Goal: Task Accomplishment & Management: Use online tool/utility

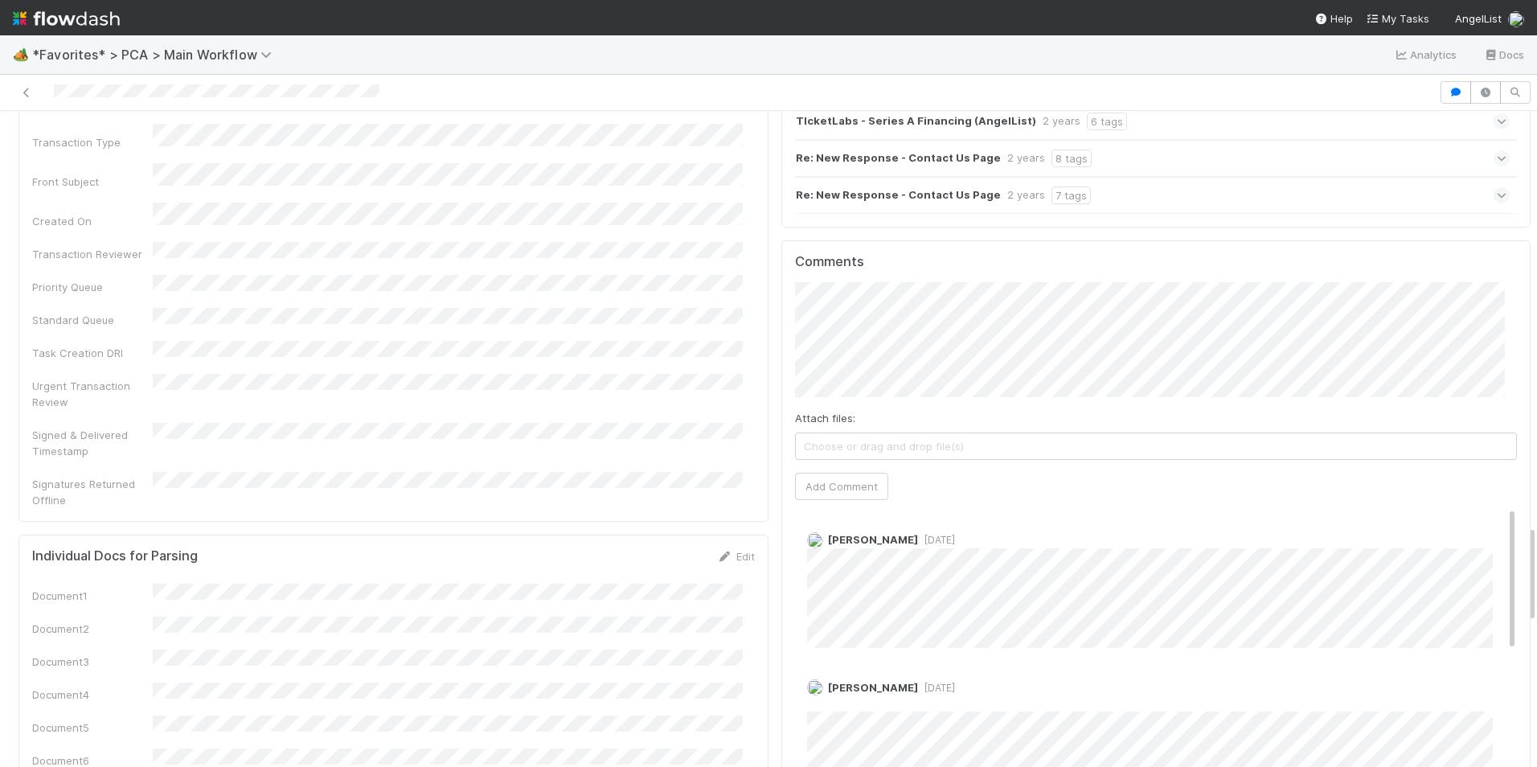
scroll to position [2814, 0]
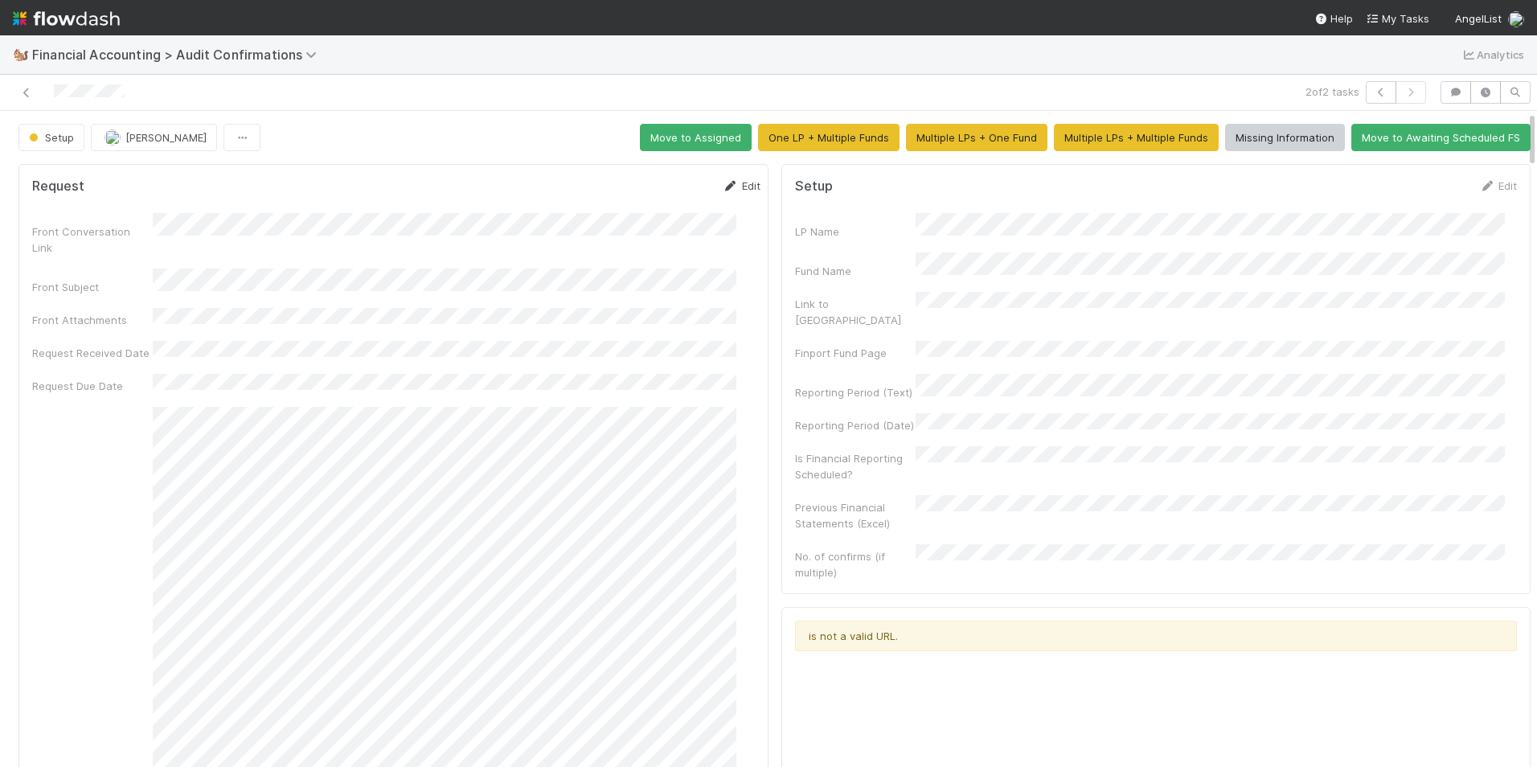
click at [723, 184] on icon at bounding box center [731, 186] width 16 height 10
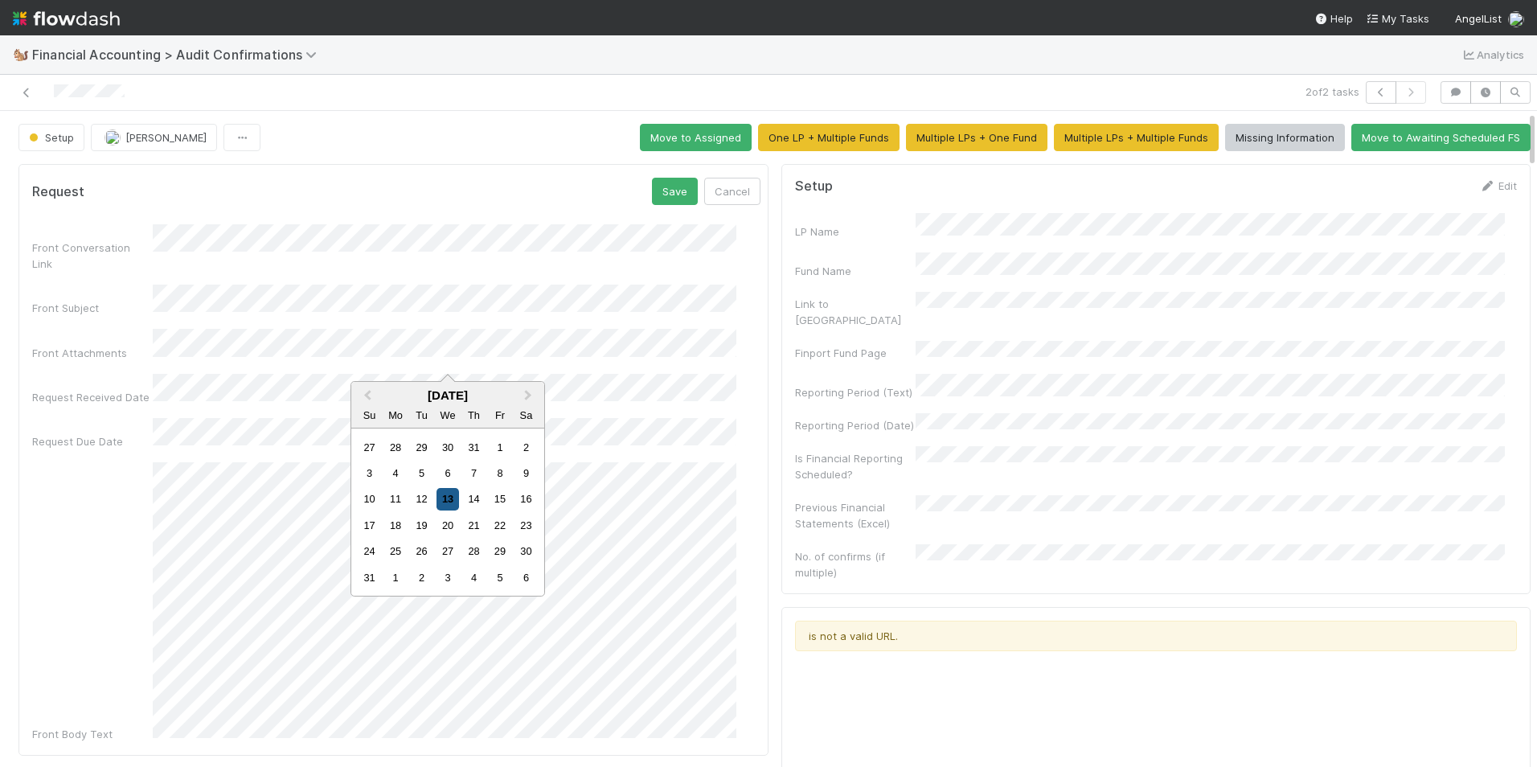
click at [441, 496] on div "13" at bounding box center [448, 499] width 22 height 22
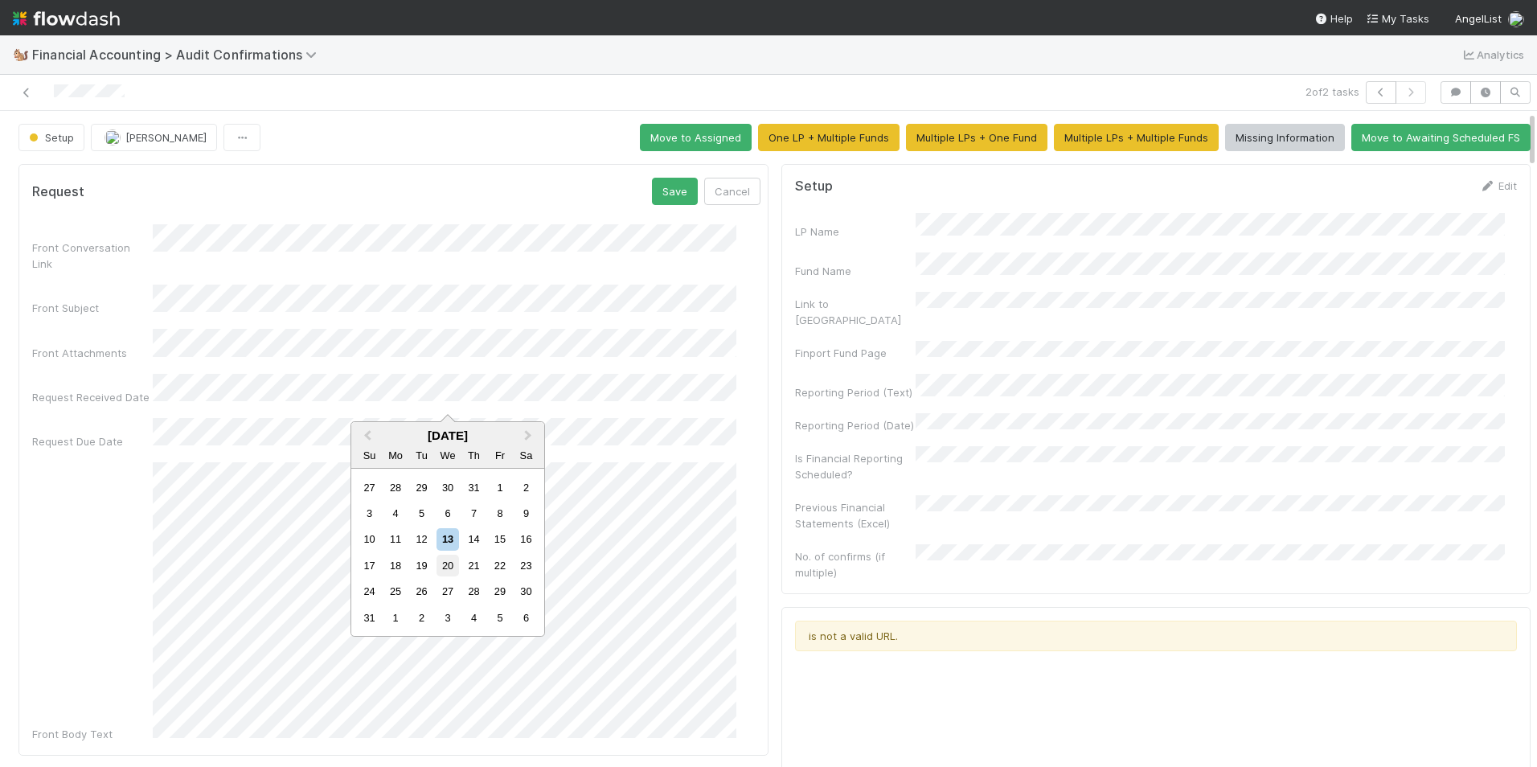
click at [441, 561] on div "20" at bounding box center [448, 566] width 22 height 22
click at [652, 193] on button "Save" at bounding box center [675, 191] width 46 height 27
click at [1479, 188] on link "Edit" at bounding box center [1498, 185] width 38 height 13
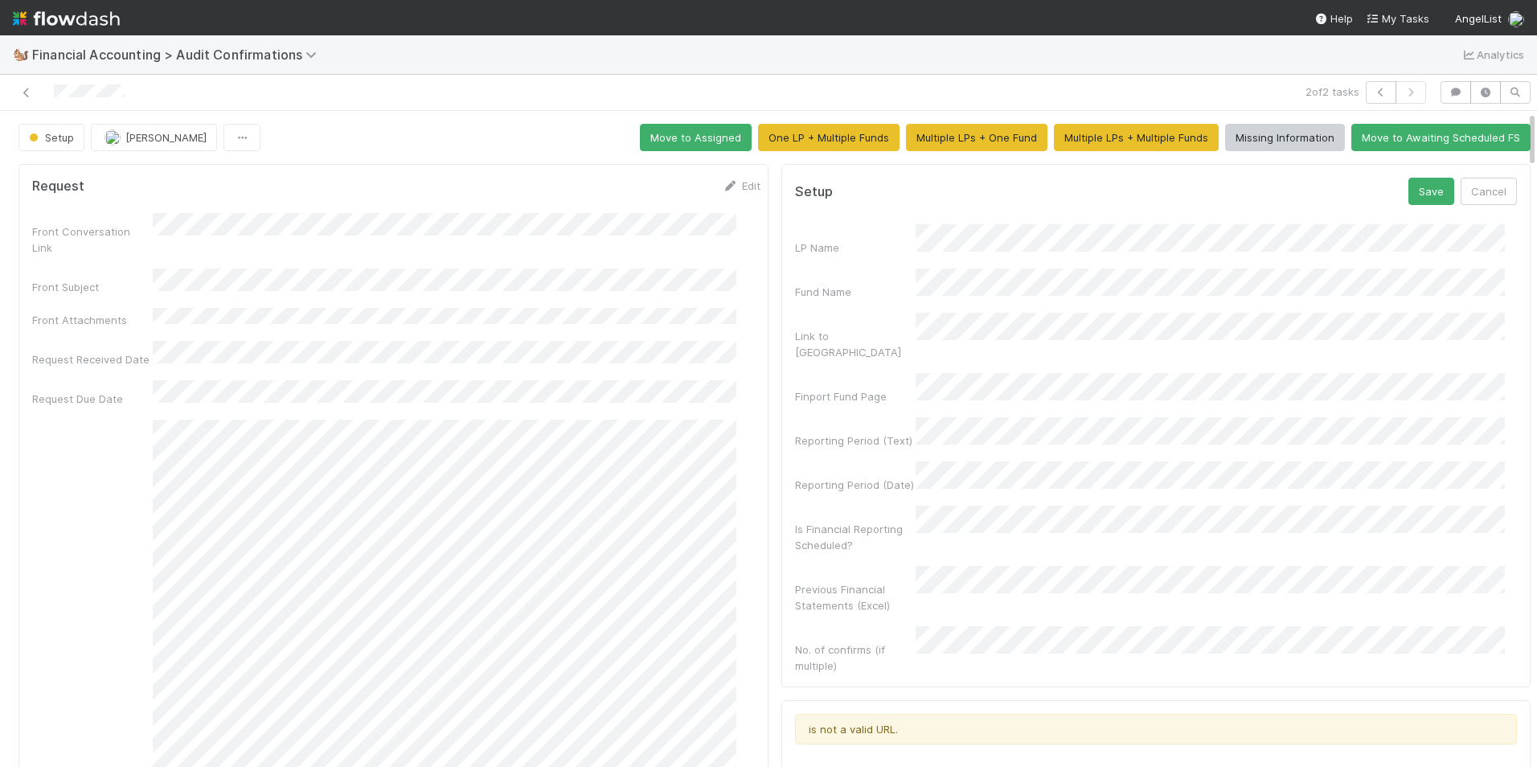
click at [874, 272] on div "Fund Name" at bounding box center [1156, 284] width 723 height 31
click at [844, 226] on div "LP Name" at bounding box center [1156, 239] width 723 height 31
click at [849, 383] on div "LP Name Fund Name Link to [GEOGRAPHIC_DATA] Finport Fund Page Reporting Period …" at bounding box center [1156, 448] width 723 height 449
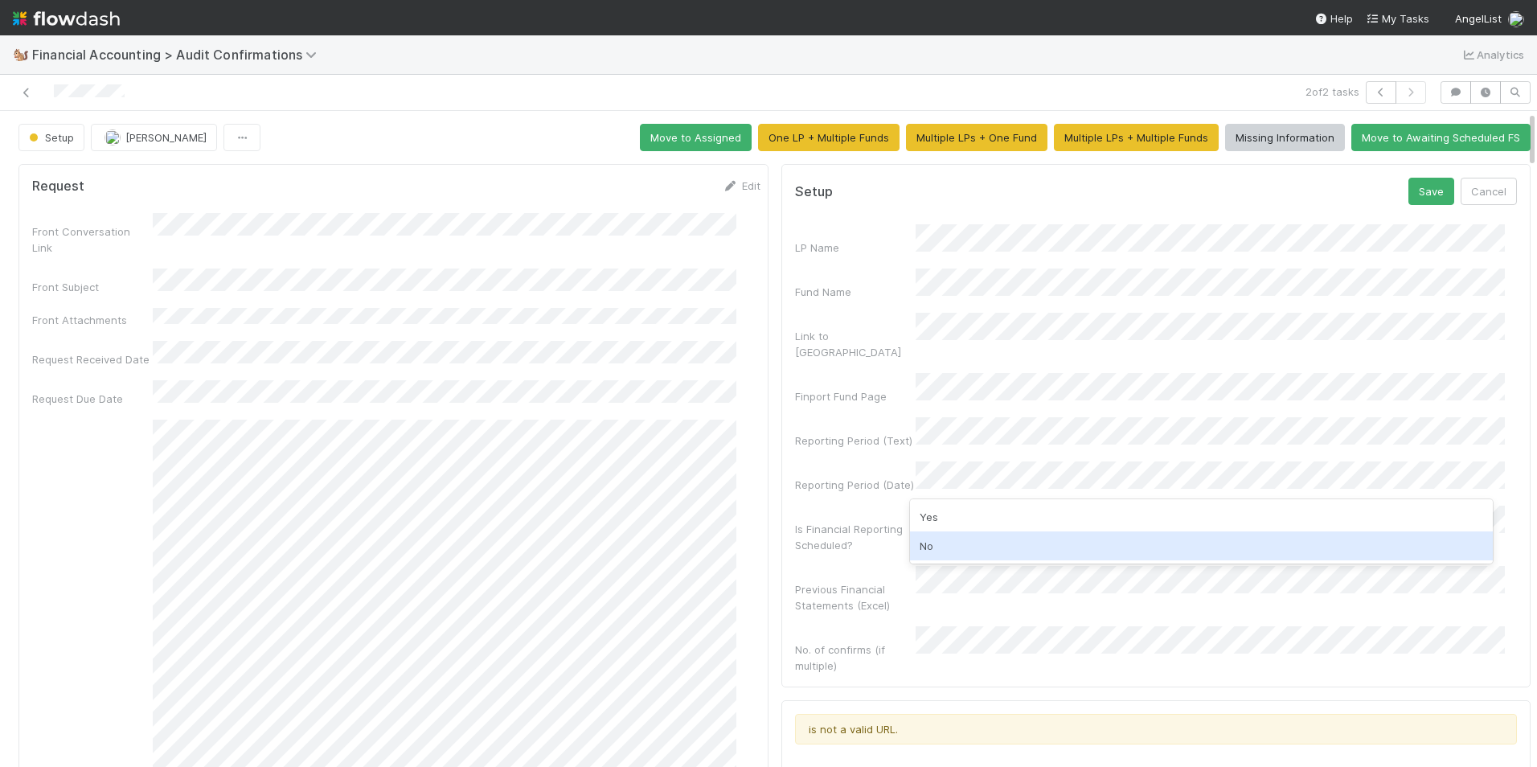
click at [932, 543] on div "No" at bounding box center [1202, 545] width 584 height 29
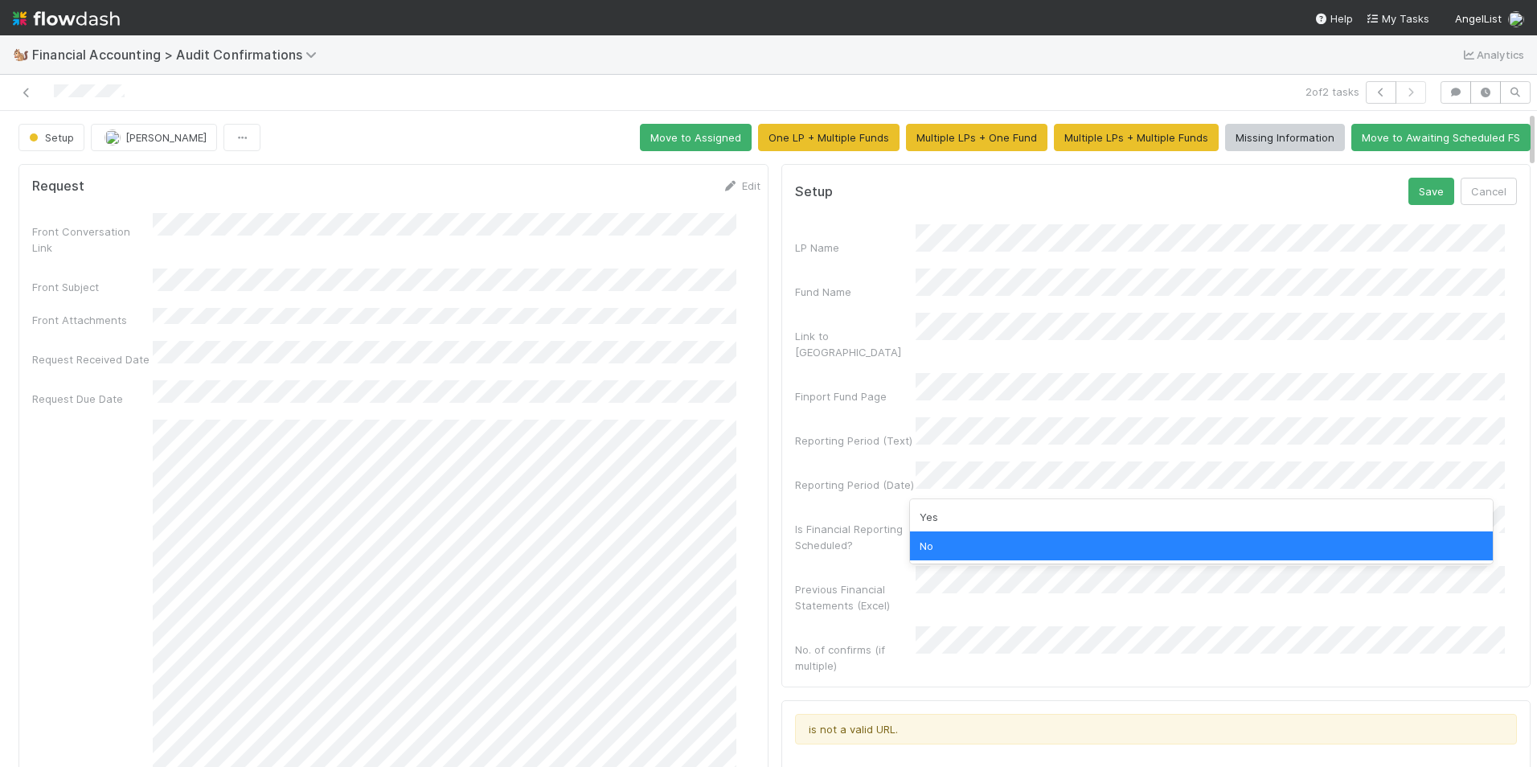
click at [936, 550] on div "No" at bounding box center [1202, 545] width 584 height 29
drag, startPoint x: 949, startPoint y: 545, endPoint x: 970, endPoint y: 502, distance: 47.5
click at [950, 545] on div "No" at bounding box center [1202, 545] width 584 height 29
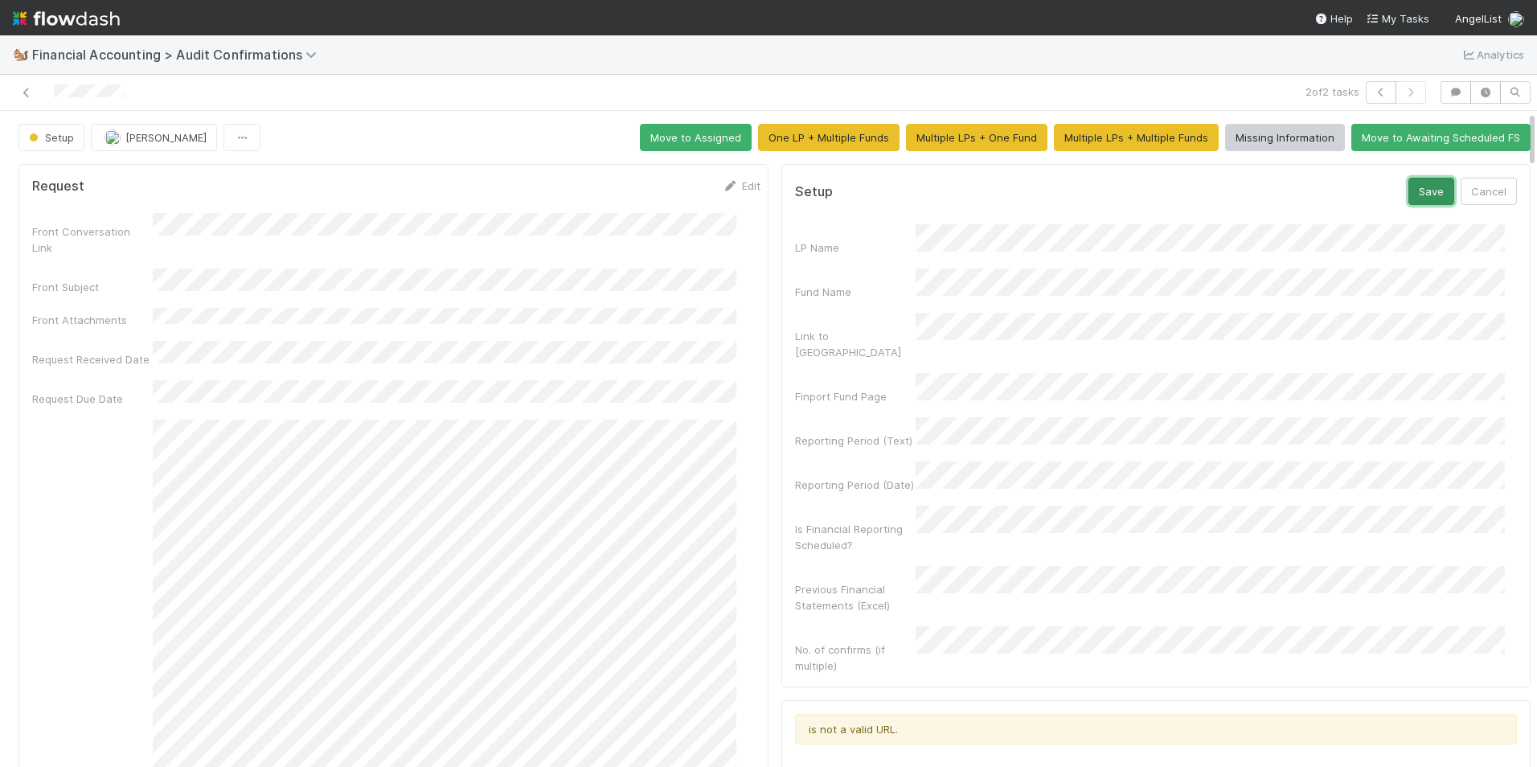
click at [1409, 191] on button "Save" at bounding box center [1432, 191] width 46 height 27
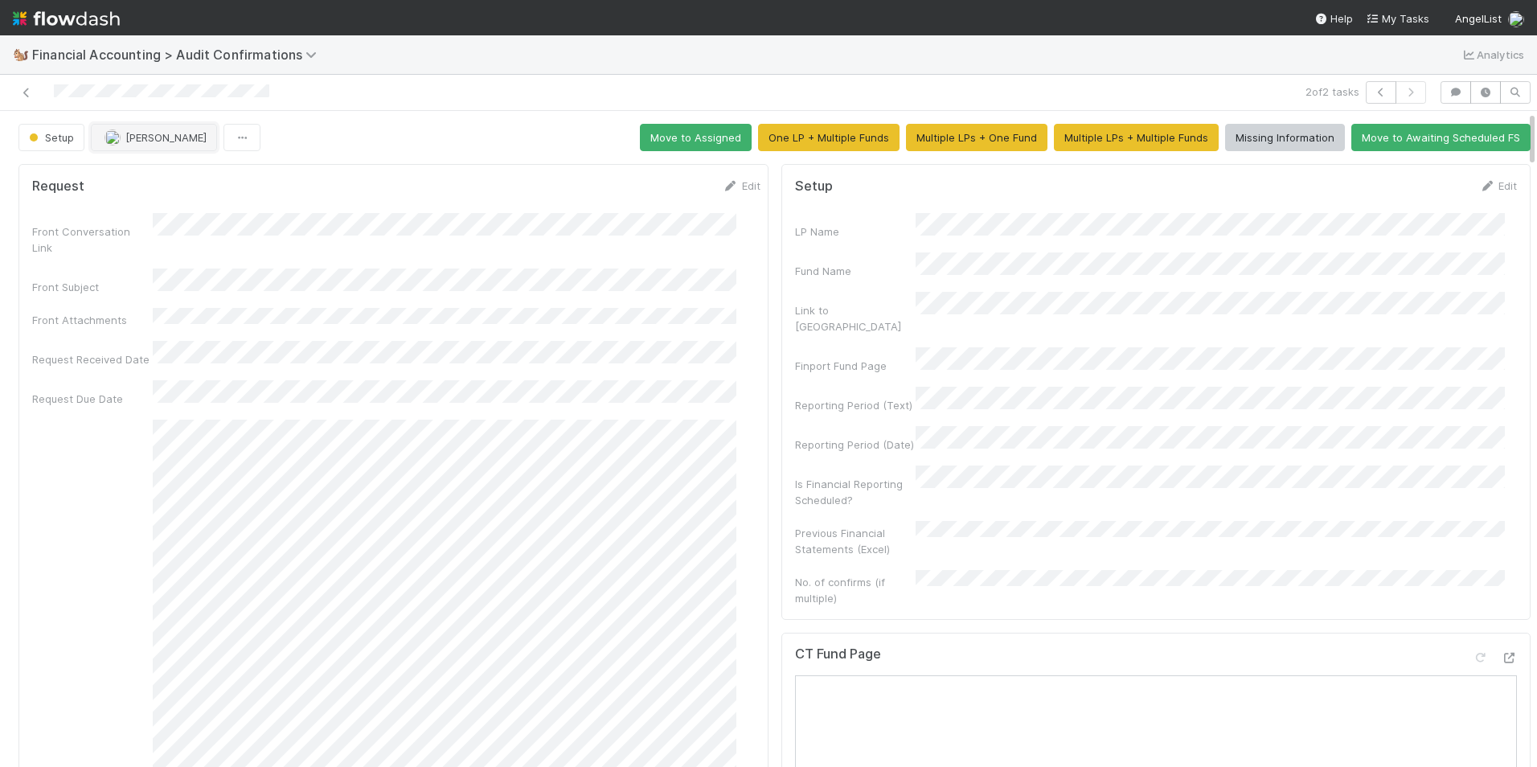
click at [110, 137] on img "button" at bounding box center [113, 137] width 16 height 16
click at [144, 178] on span "[PERSON_NAME]" at bounding box center [156, 177] width 81 height 13
click at [650, 140] on button "Move to Assigned" at bounding box center [696, 137] width 112 height 27
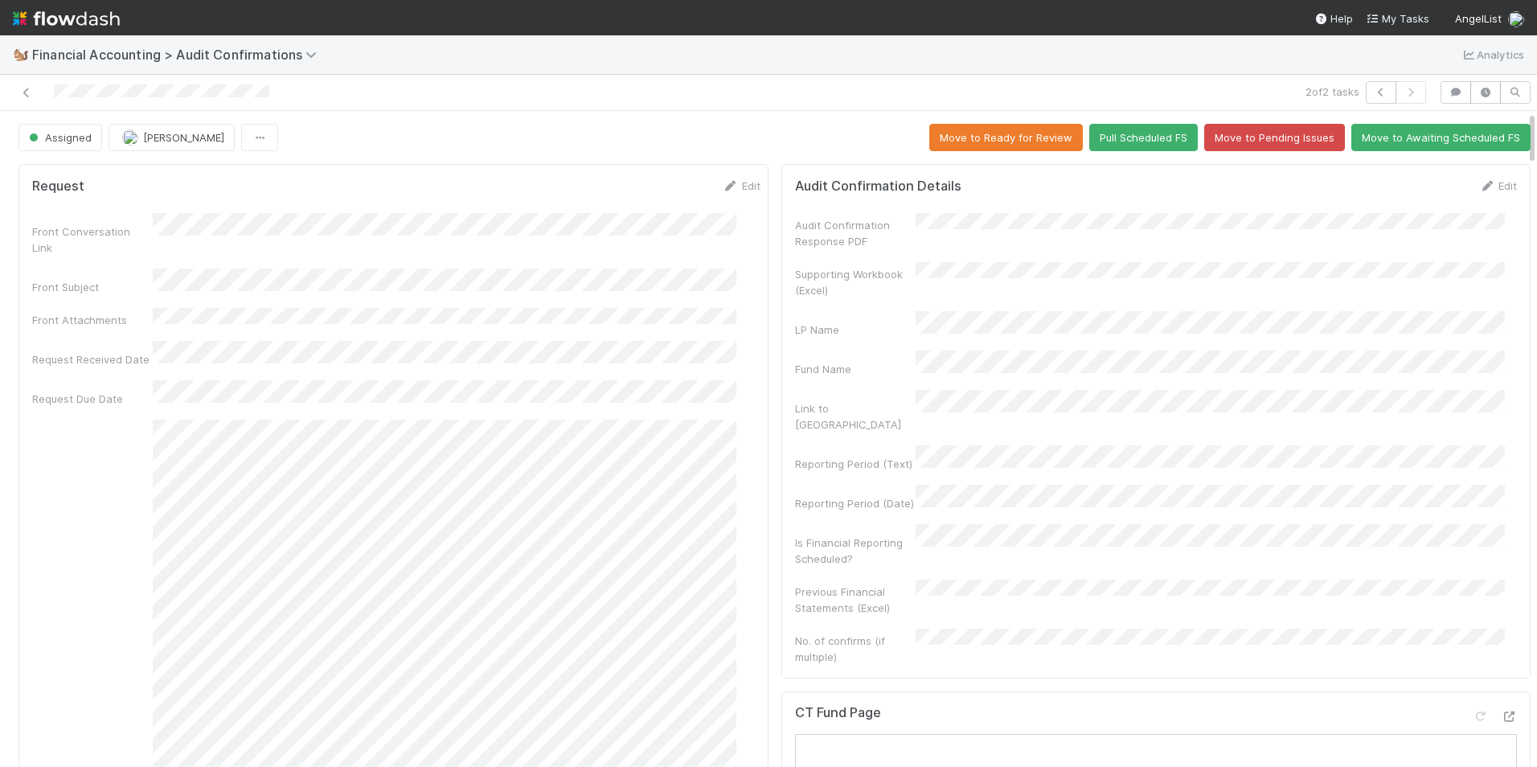
click at [23, 100] on div at bounding box center [364, 92] width 716 height 23
click at [27, 95] on icon at bounding box center [26, 93] width 16 height 10
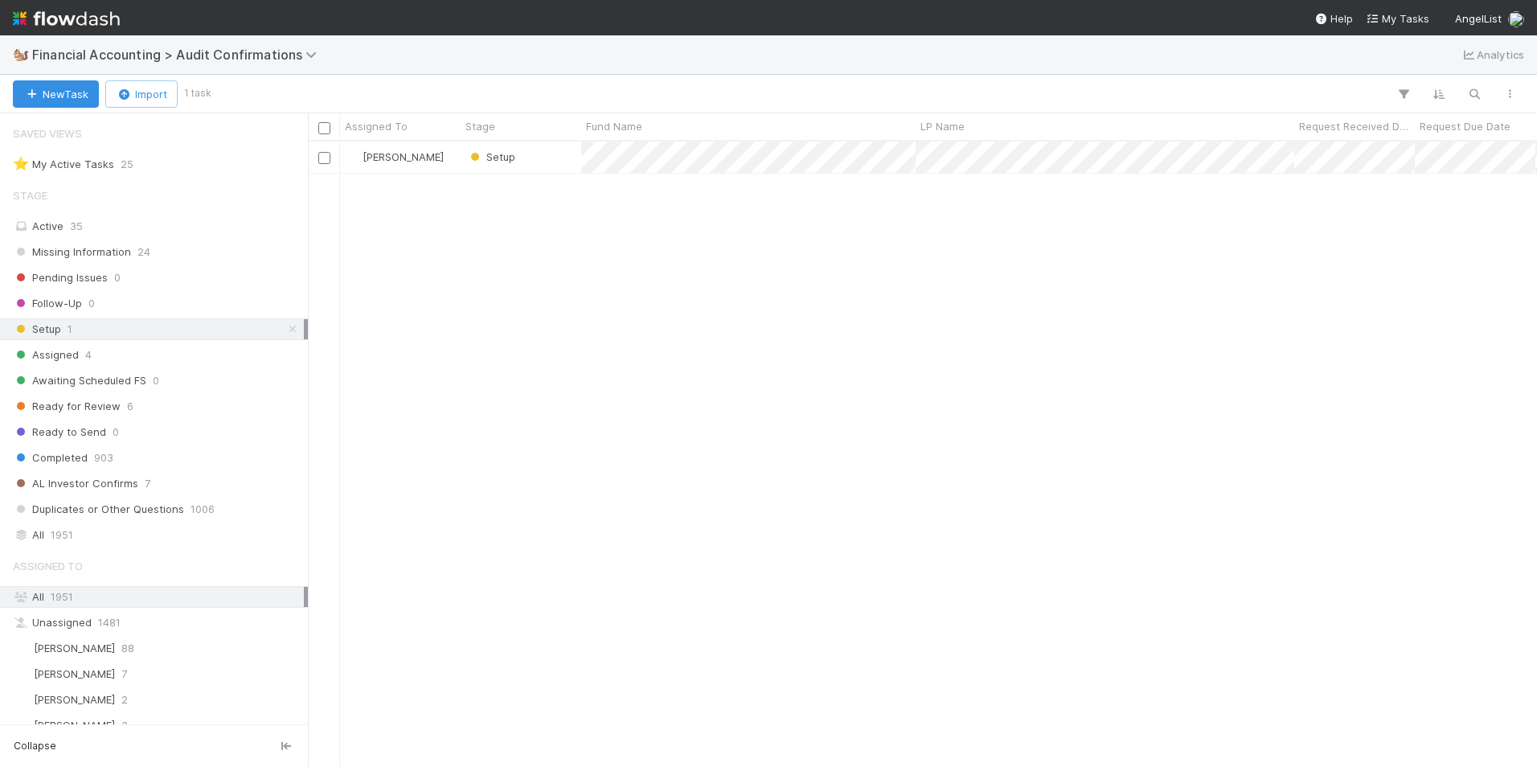
scroll to position [13, 13]
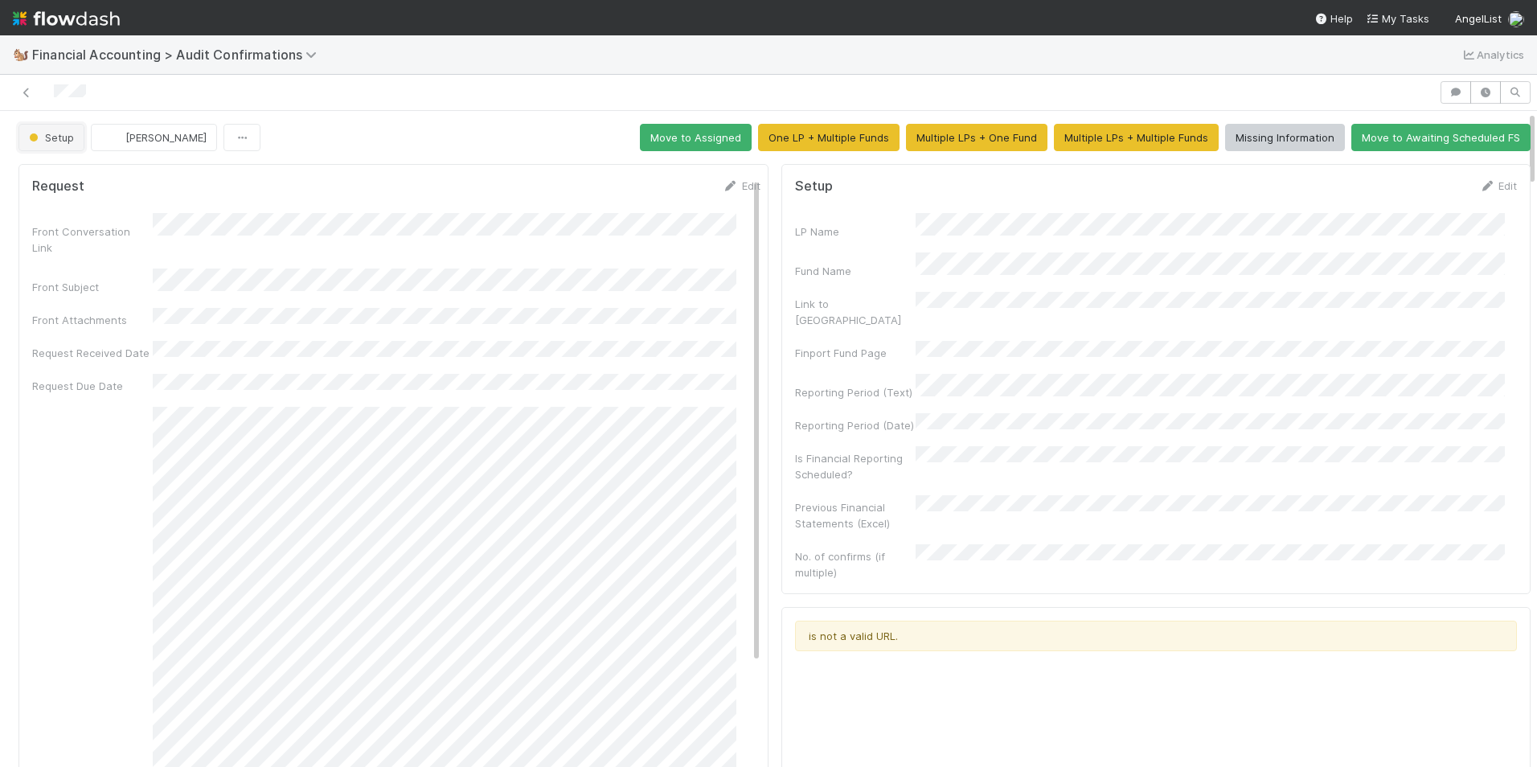
click at [46, 131] on span "Setup" at bounding box center [50, 137] width 48 height 13
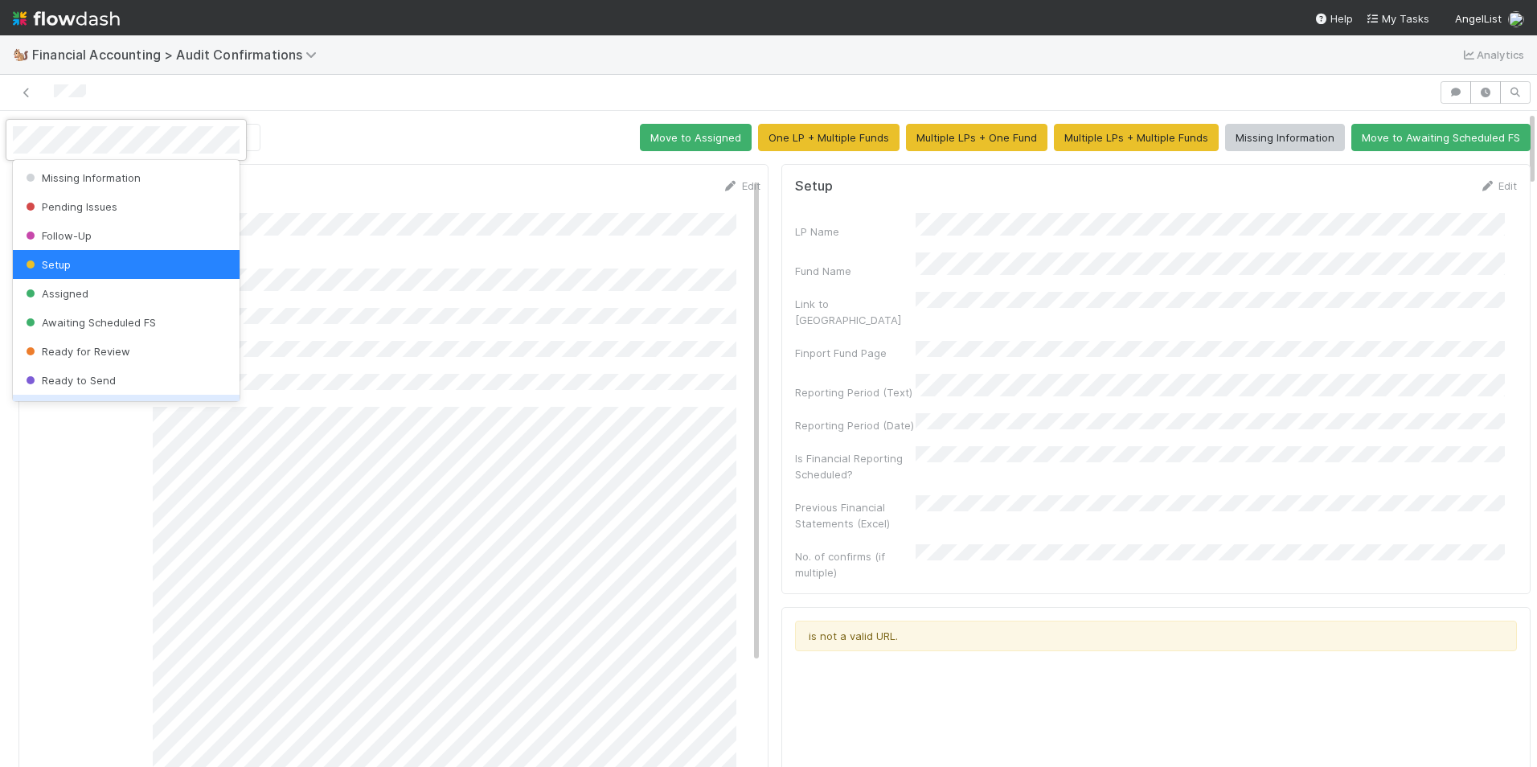
scroll to position [84, 0]
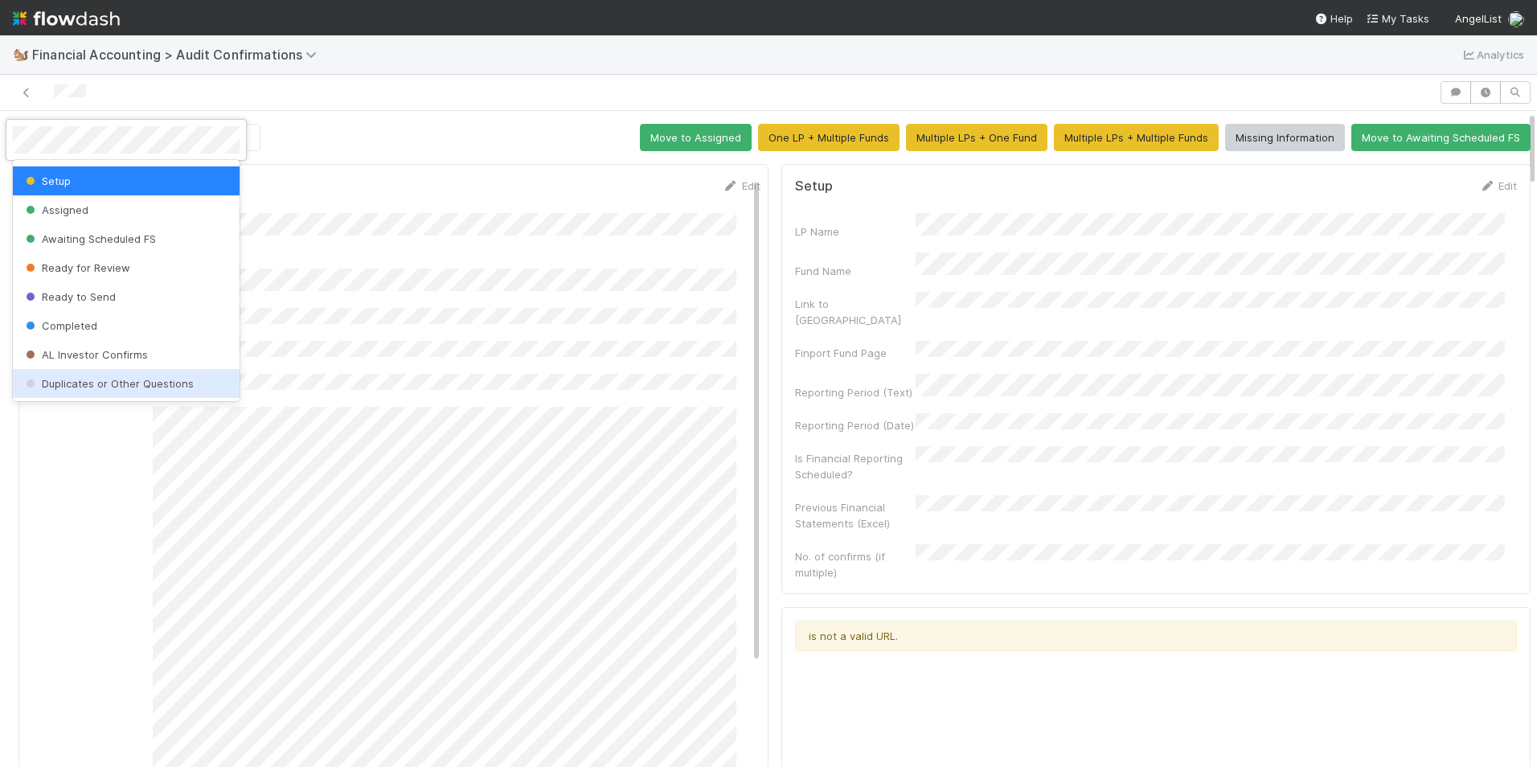
click at [129, 376] on div "Duplicates or Other Questions" at bounding box center [126, 383] width 227 height 29
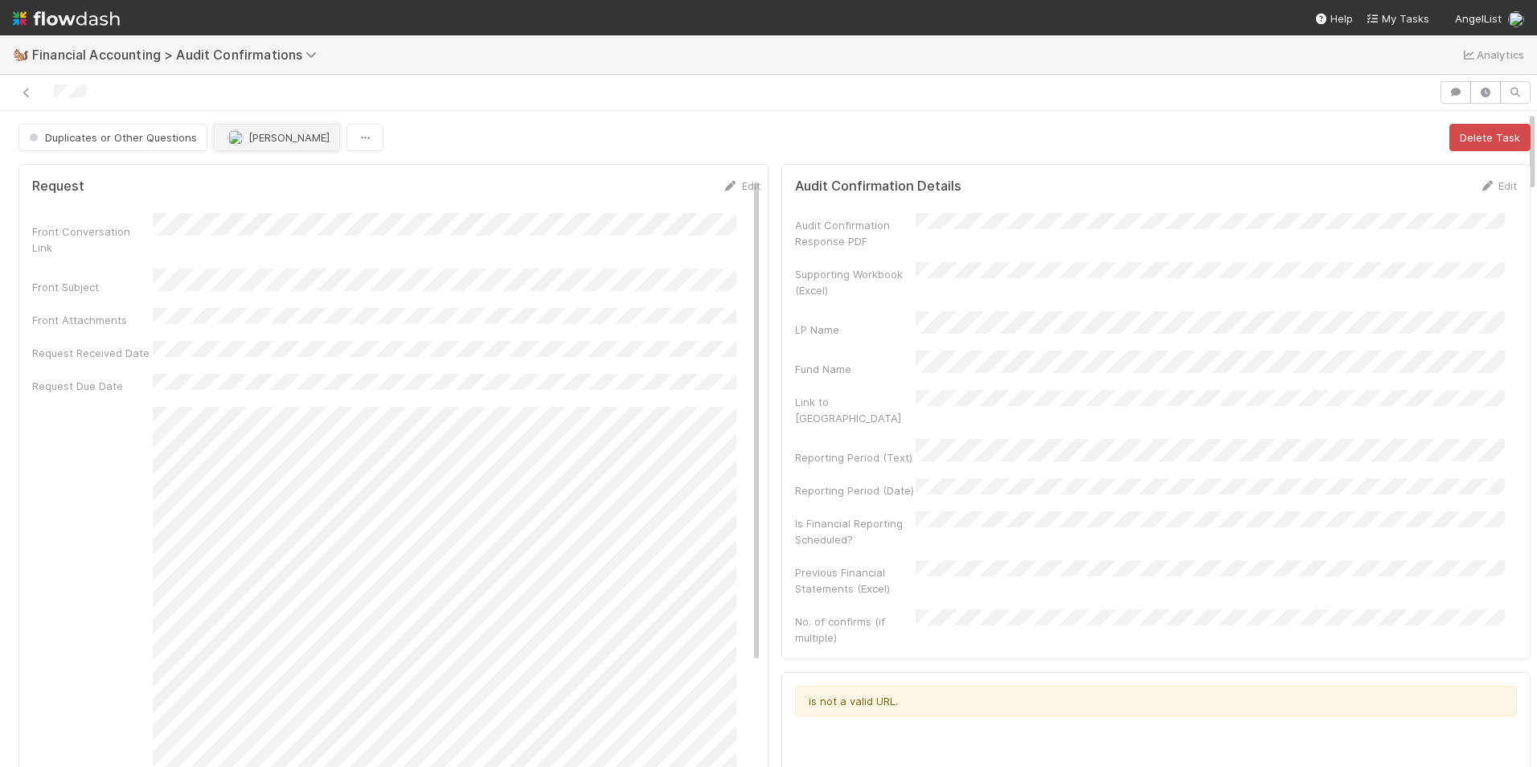
click at [248, 139] on span "[PERSON_NAME]" at bounding box center [288, 137] width 81 height 13
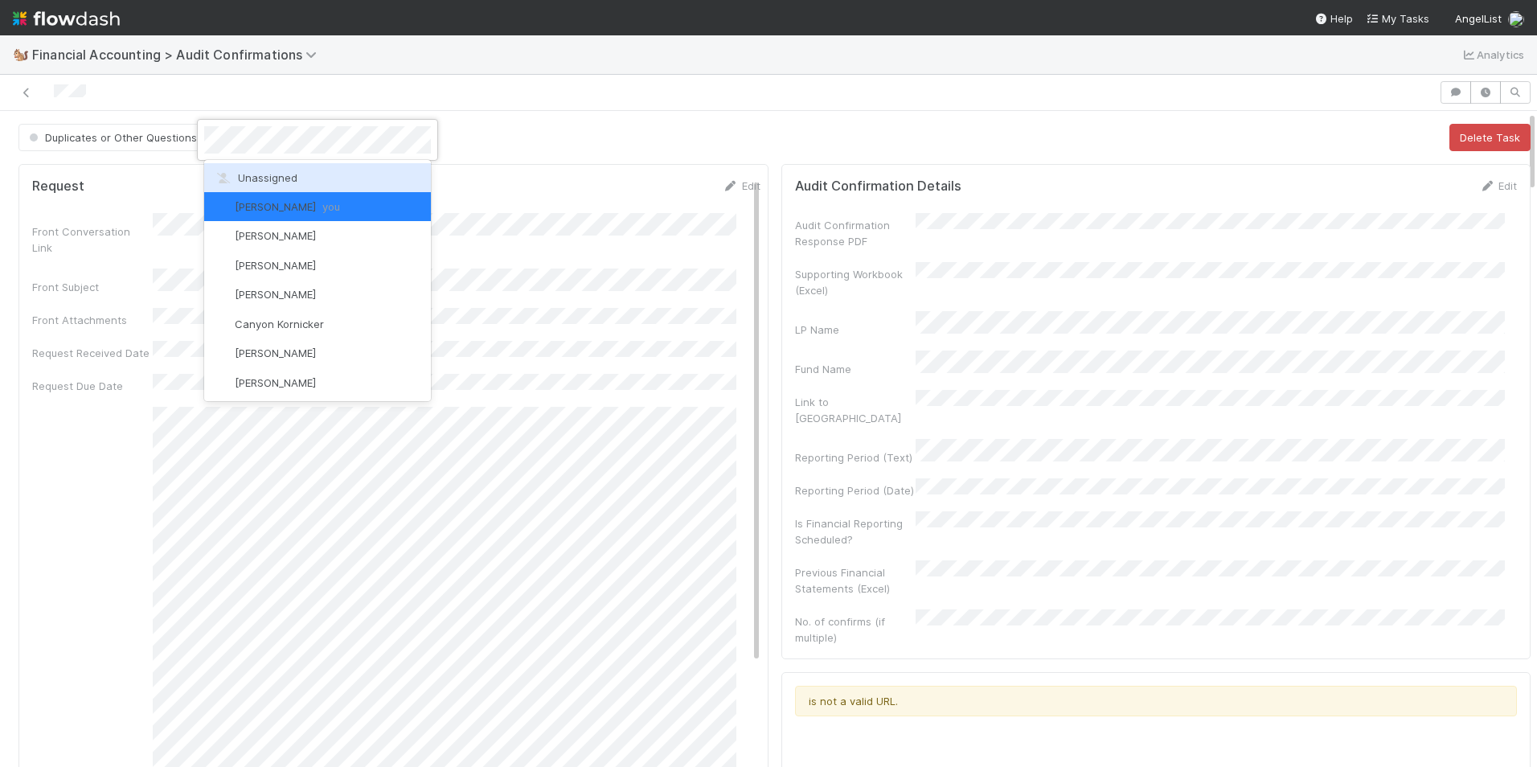
click at [258, 172] on span "Unassigned" at bounding box center [256, 177] width 84 height 13
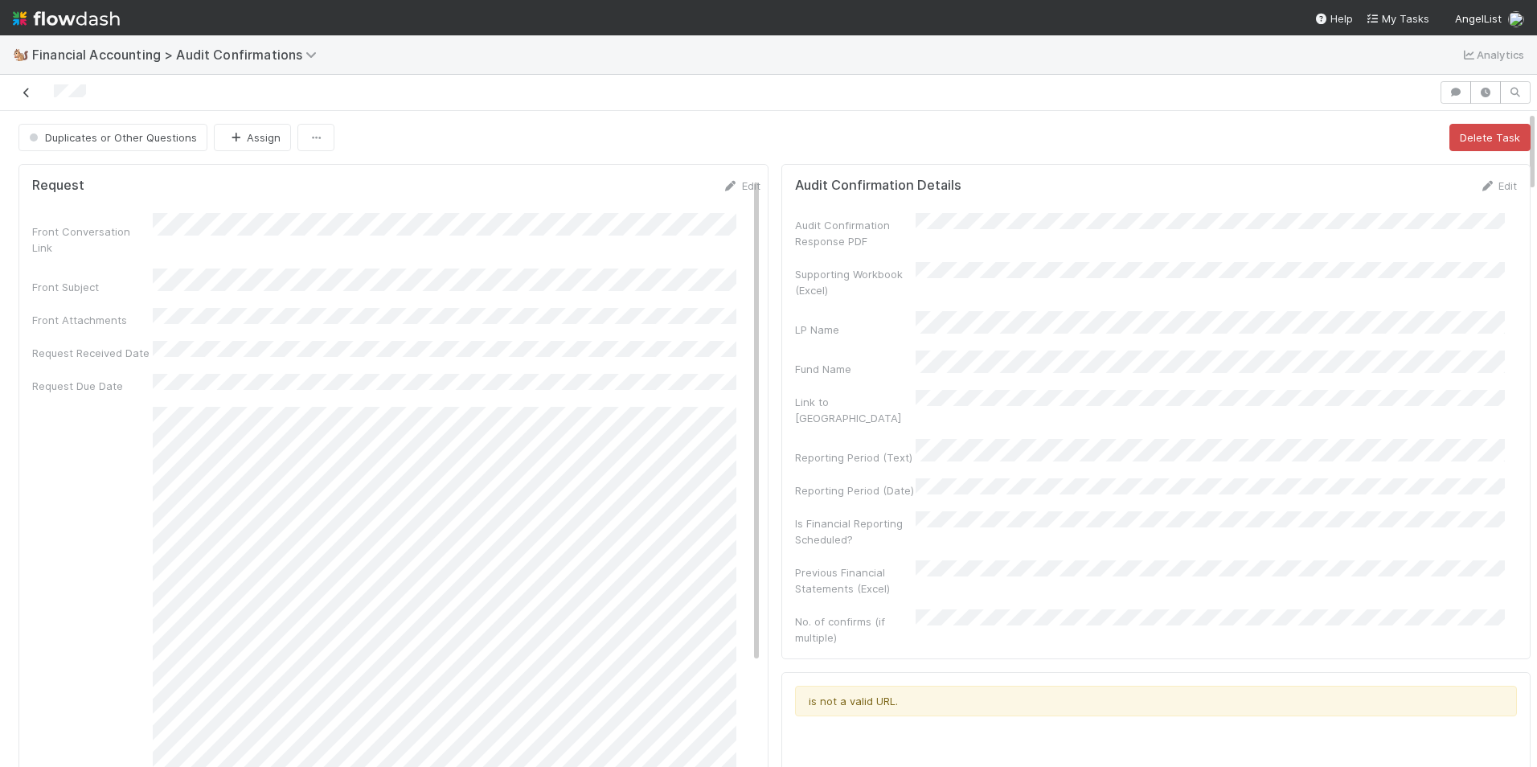
click at [23, 90] on icon at bounding box center [26, 93] width 16 height 10
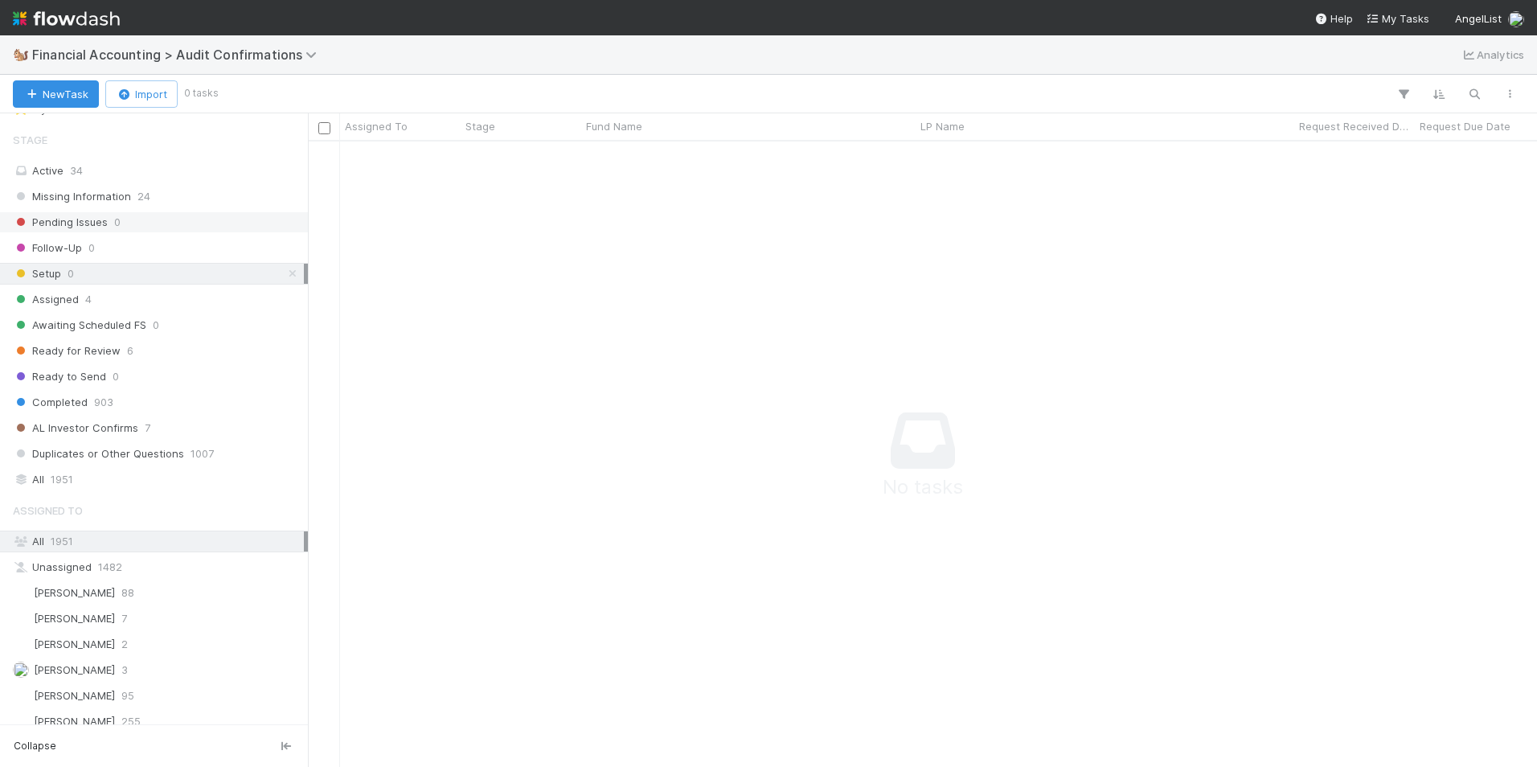
scroll to position [80, 0]
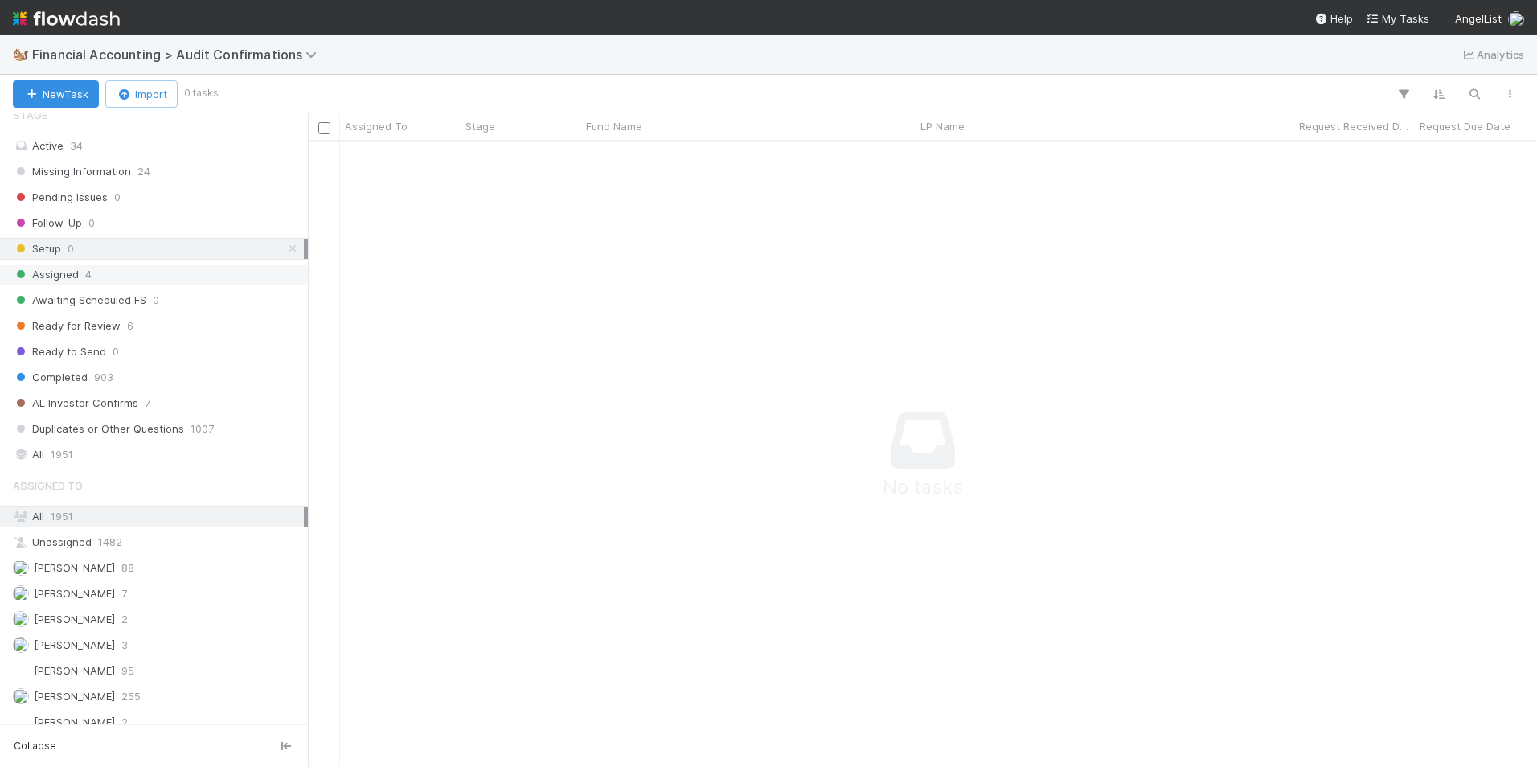
click at [169, 265] on div "Assigned 4" at bounding box center [158, 275] width 291 height 20
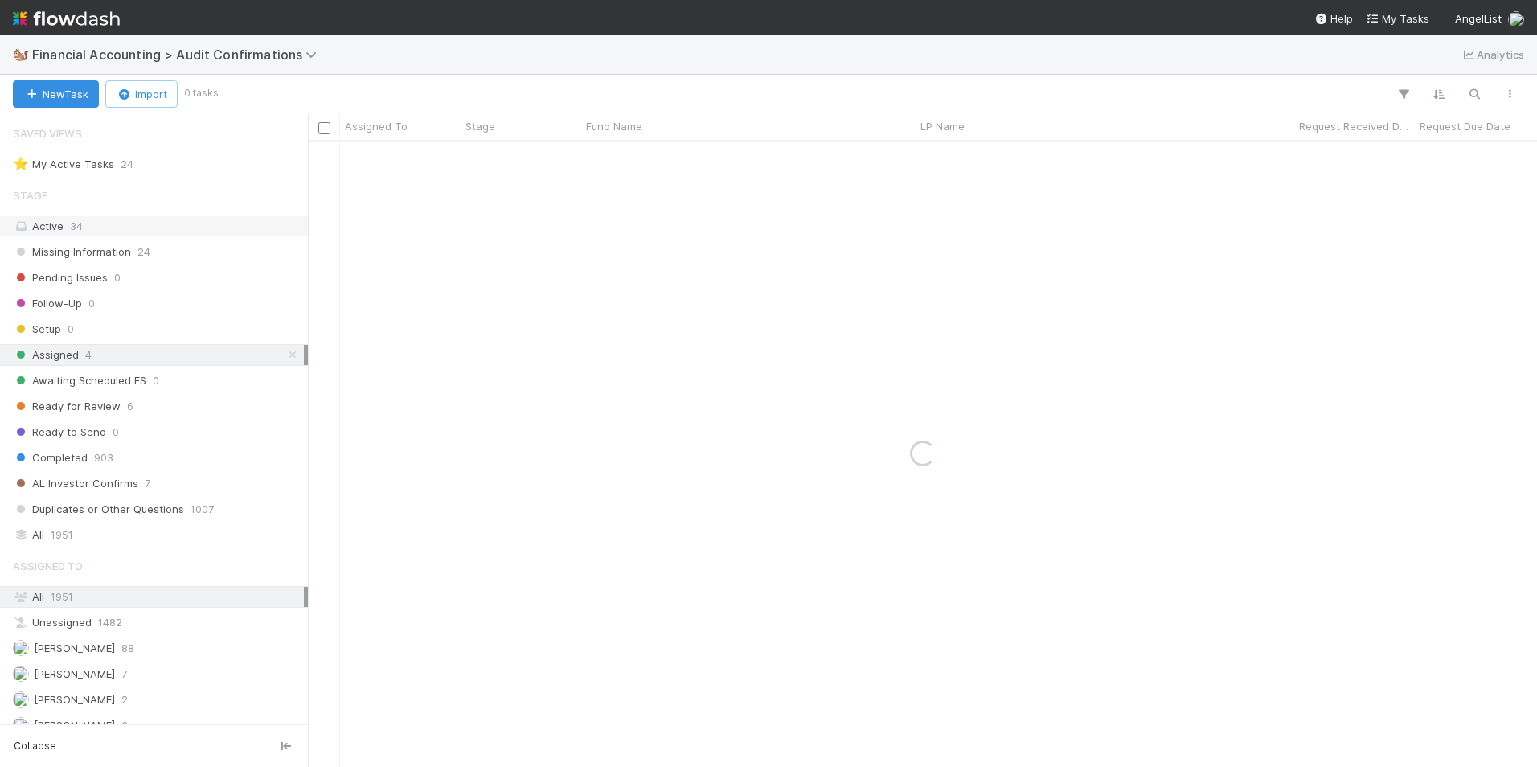
click at [119, 227] on div "Active 34" at bounding box center [158, 226] width 291 height 20
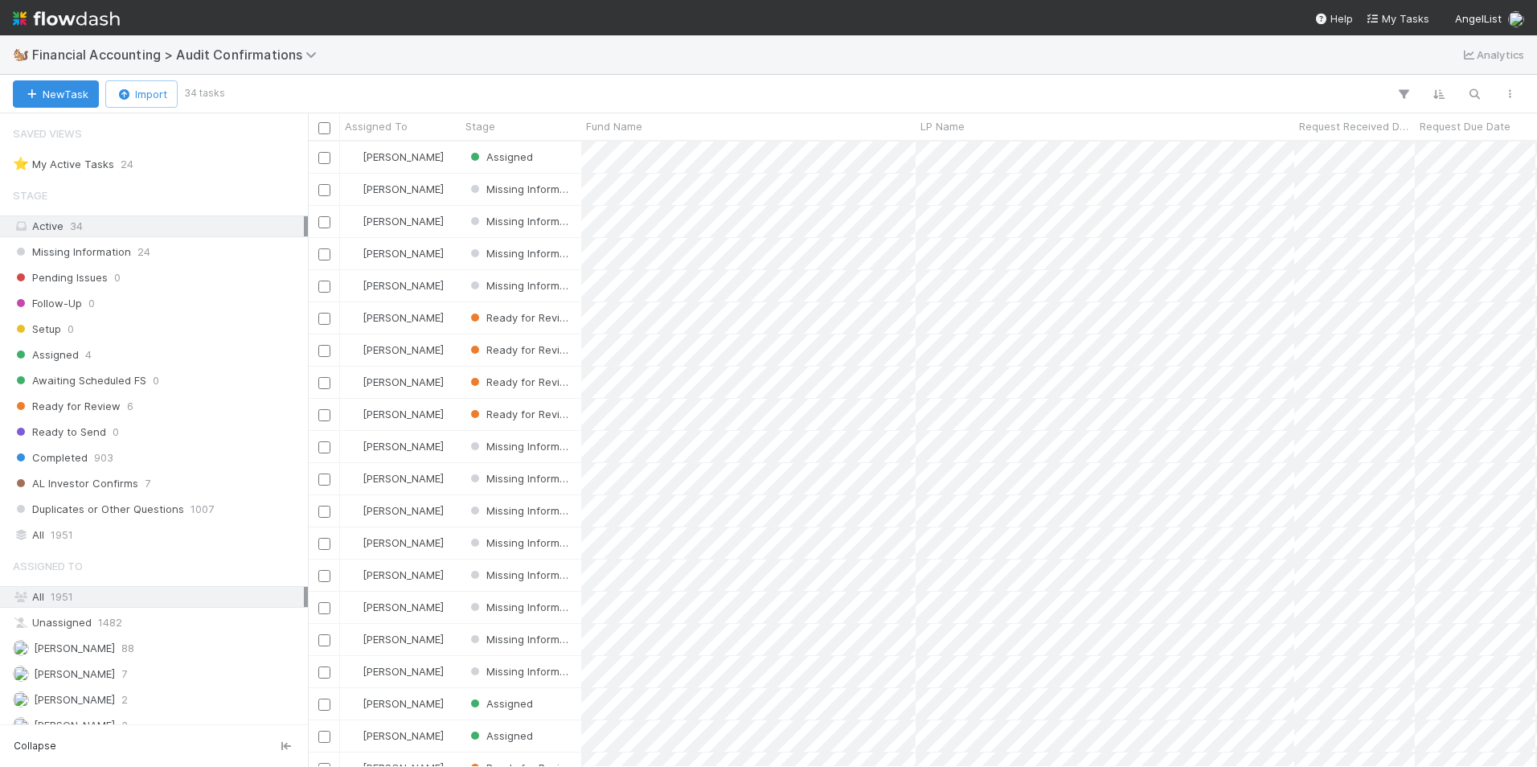
scroll to position [613, 1217]
click at [105, 161] on div "⭐ My Active Tasks" at bounding box center [63, 164] width 101 height 20
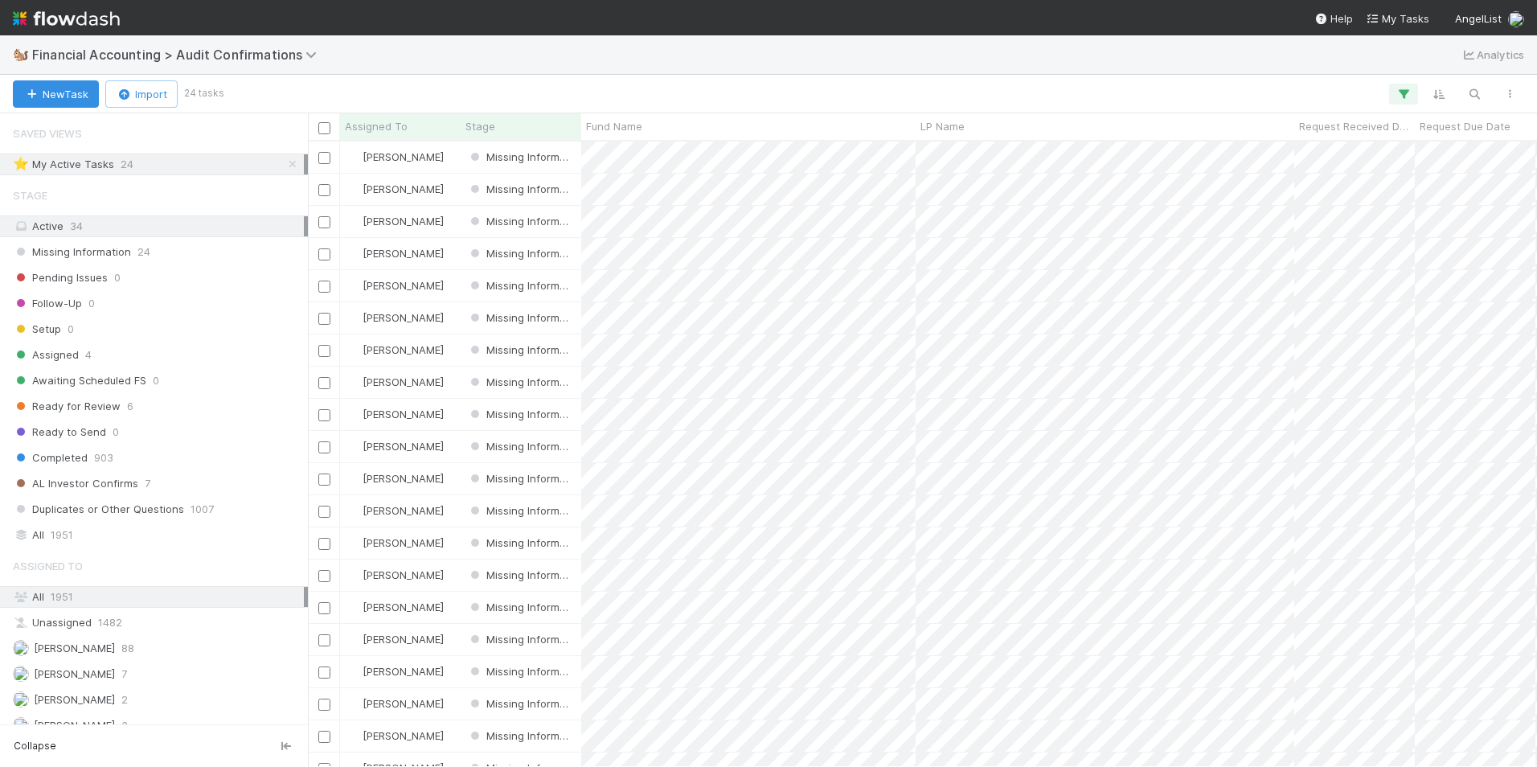
scroll to position [613, 1217]
click at [203, 51] on span "Financial Accounting > Audit Confirmations" at bounding box center [178, 55] width 293 height 16
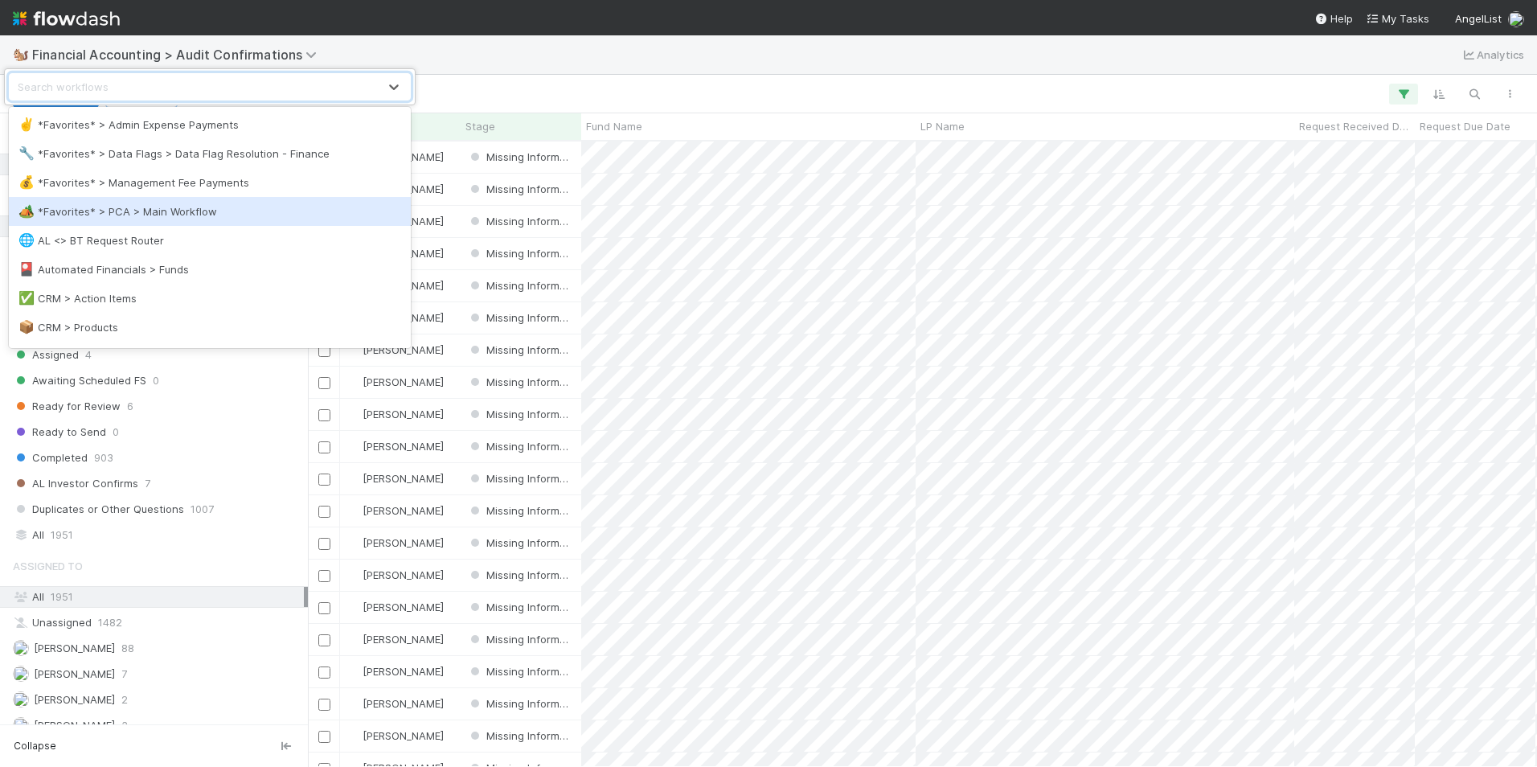
click at [170, 214] on div "🏕️ *Favorites* > PCA > Main Workflow" at bounding box center [209, 211] width 383 height 16
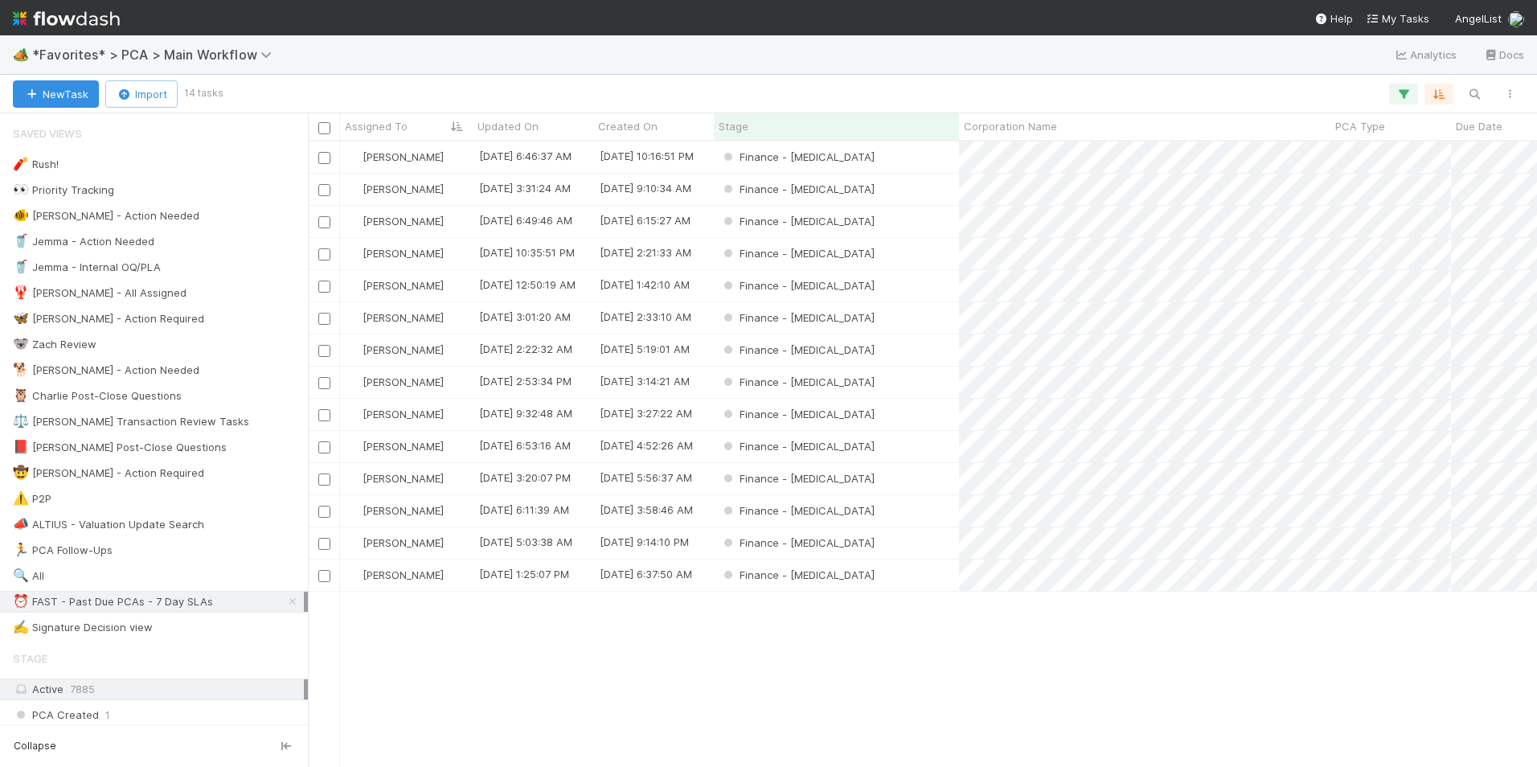
scroll to position [613, 1217]
click at [871, 157] on div "Finance - [MEDICAL_DATA]" at bounding box center [836, 156] width 245 height 31
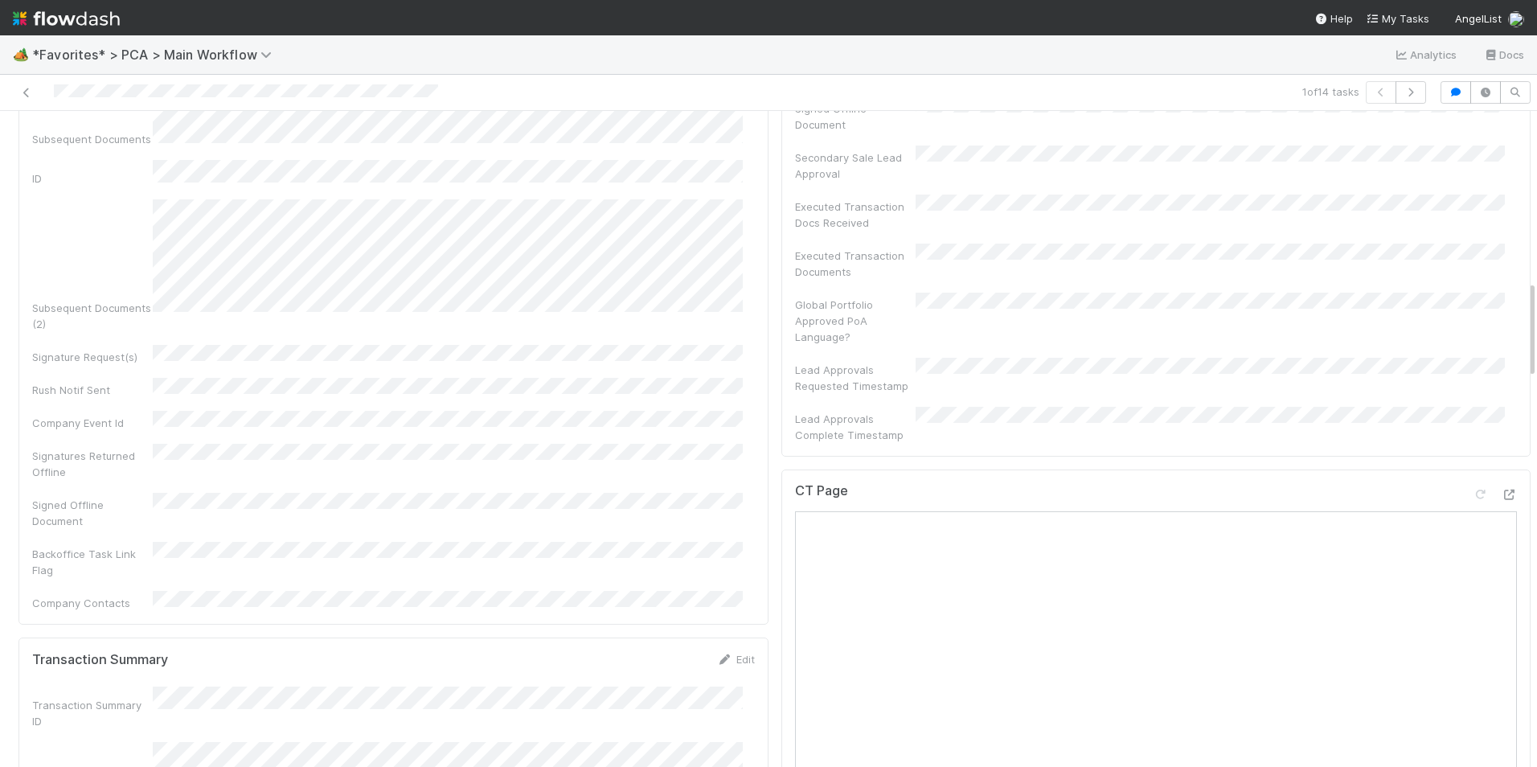
scroll to position [1206, 0]
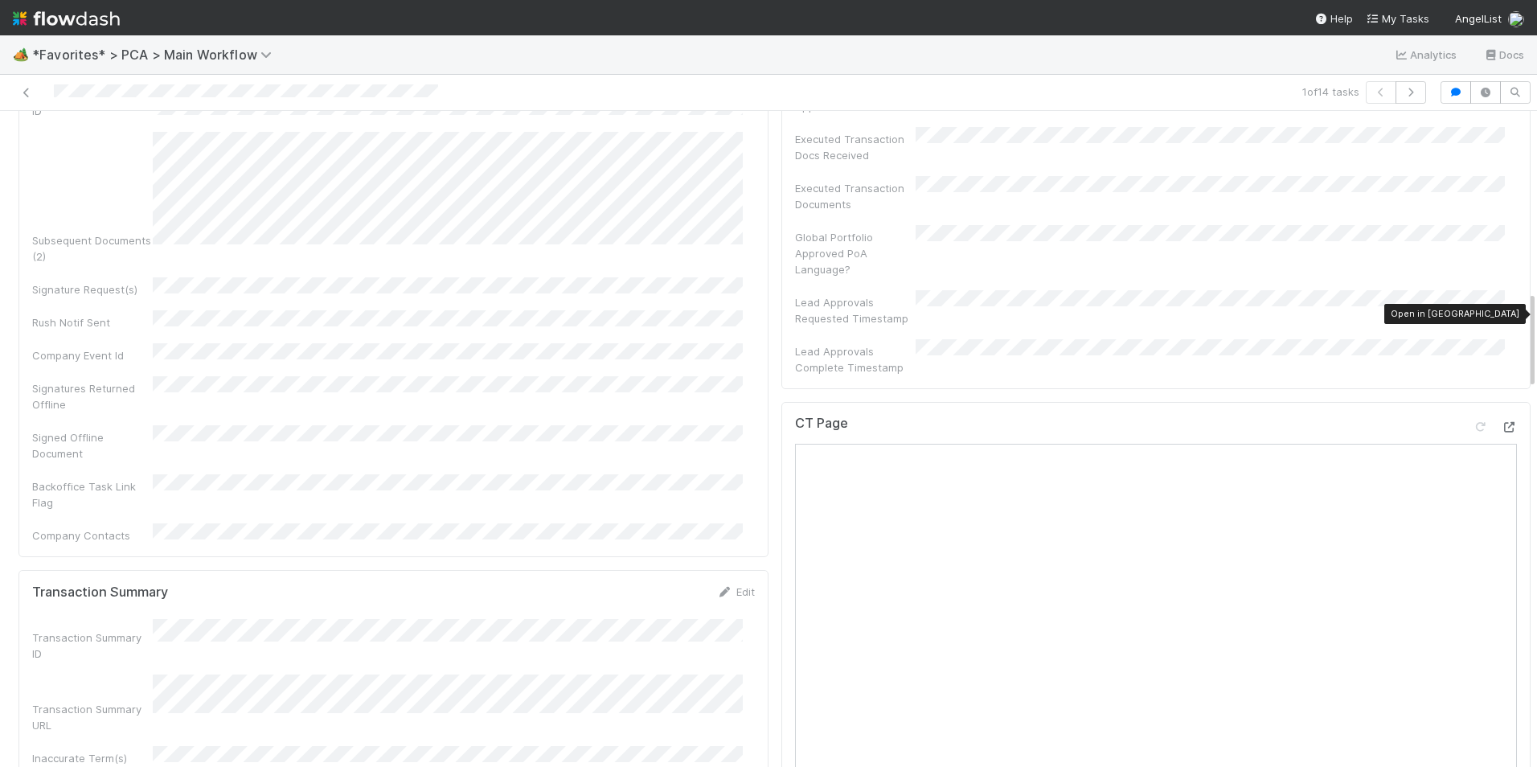
click at [1501, 422] on icon at bounding box center [1509, 427] width 16 height 10
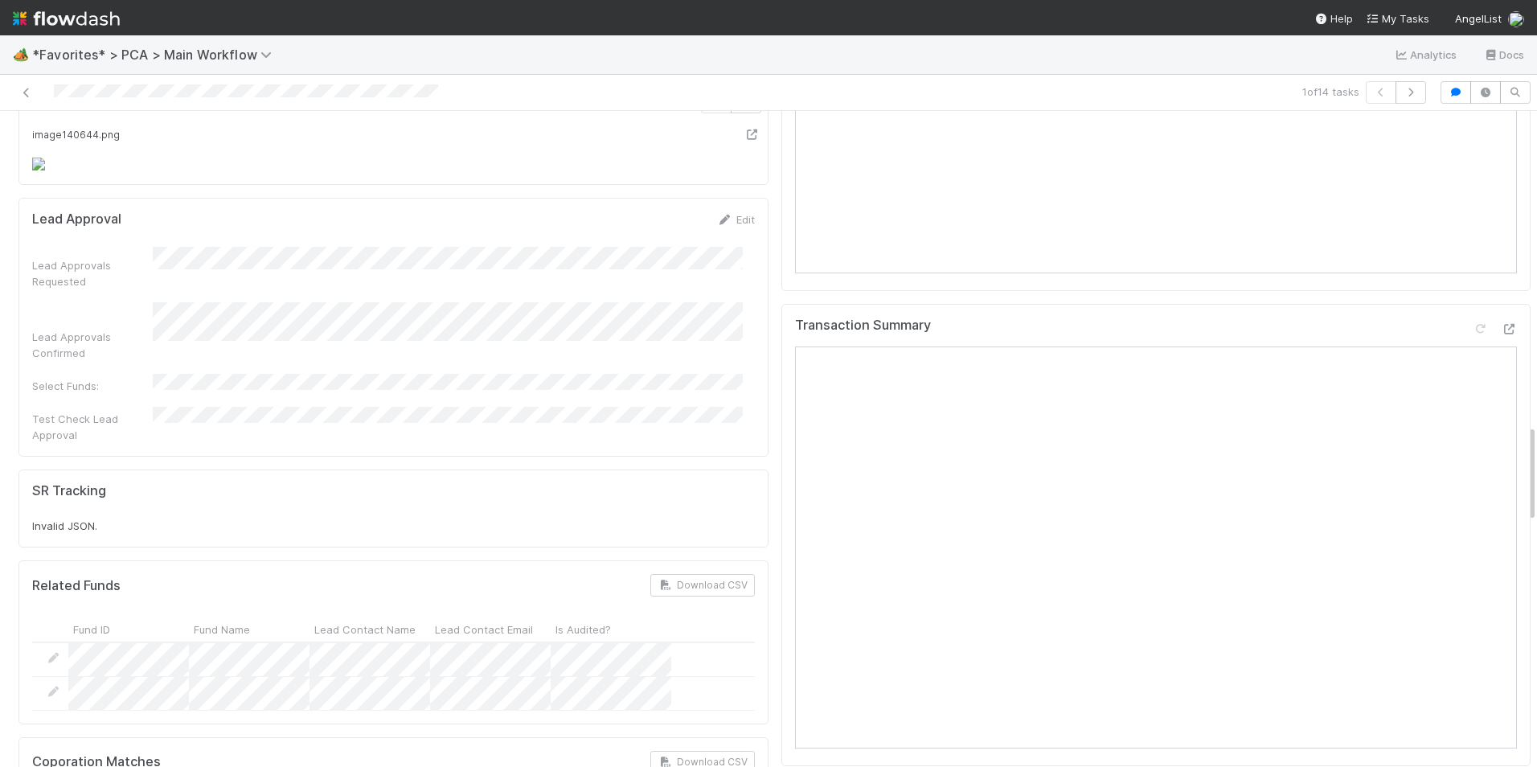
scroll to position [2010, 0]
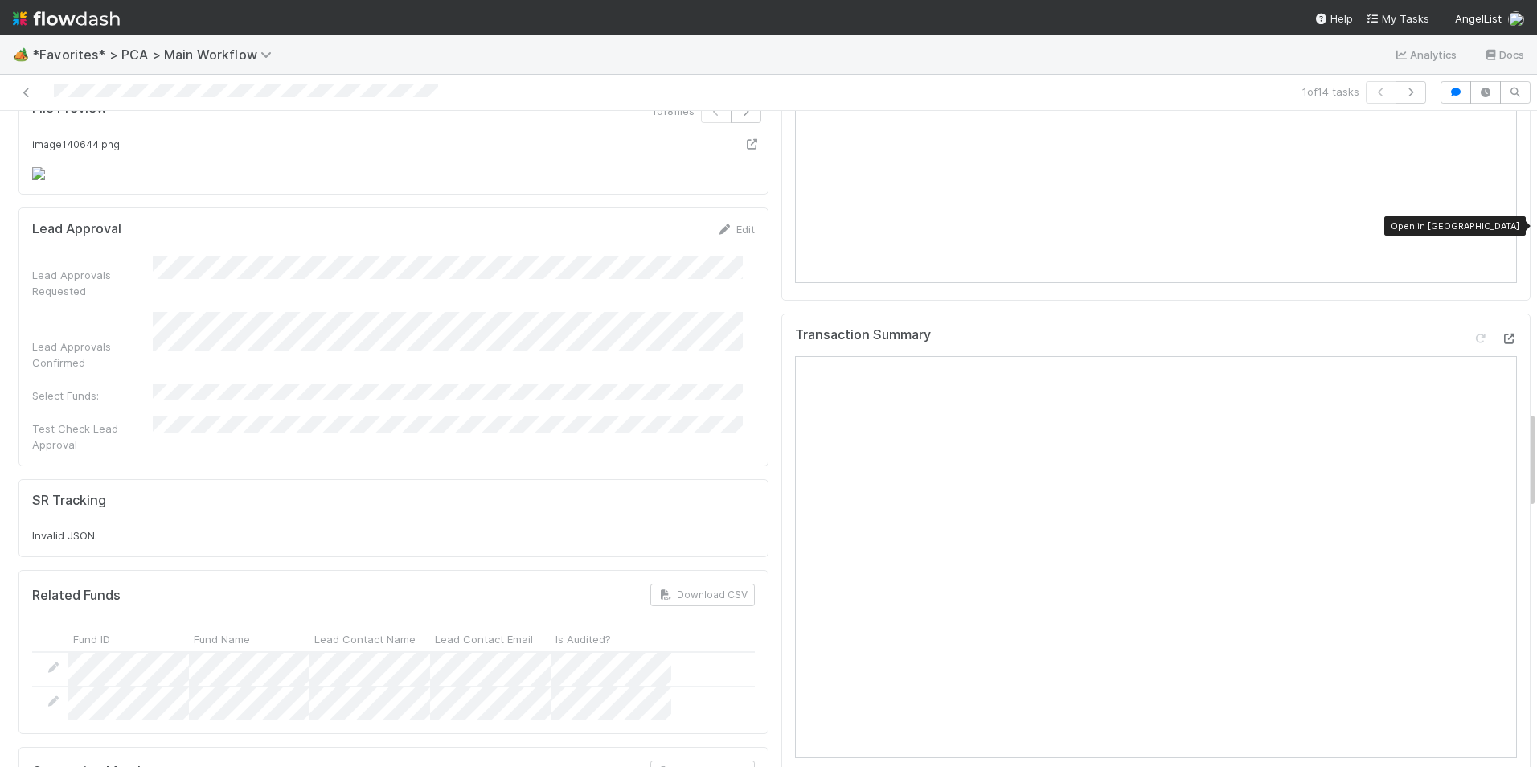
click at [1501, 334] on icon at bounding box center [1509, 339] width 16 height 10
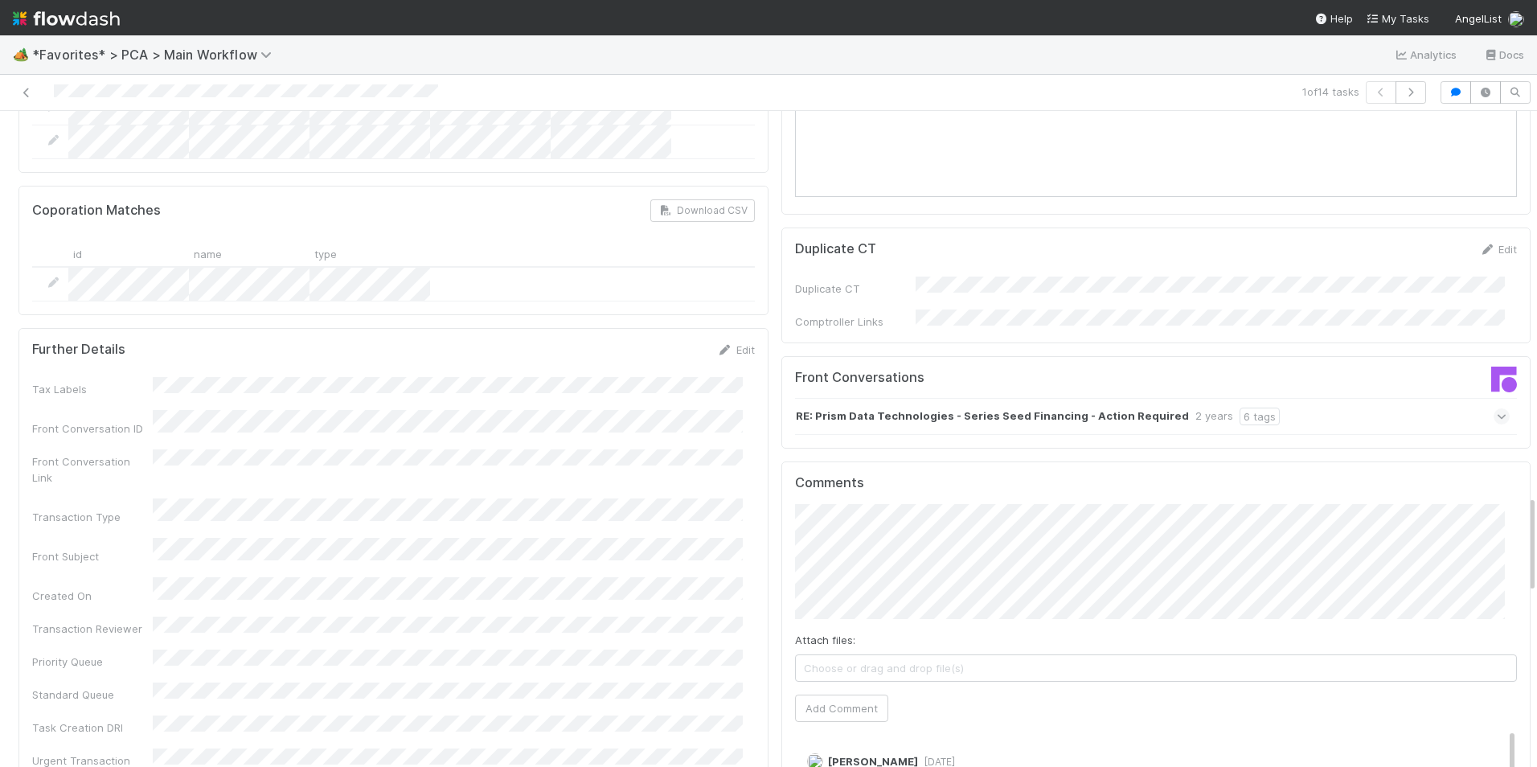
scroll to position [2573, 0]
click at [856, 654] on span "Choose or drag and drop file(s)" at bounding box center [1156, 667] width 721 height 26
click at [843, 693] on button "Add Comment" at bounding box center [841, 706] width 93 height 27
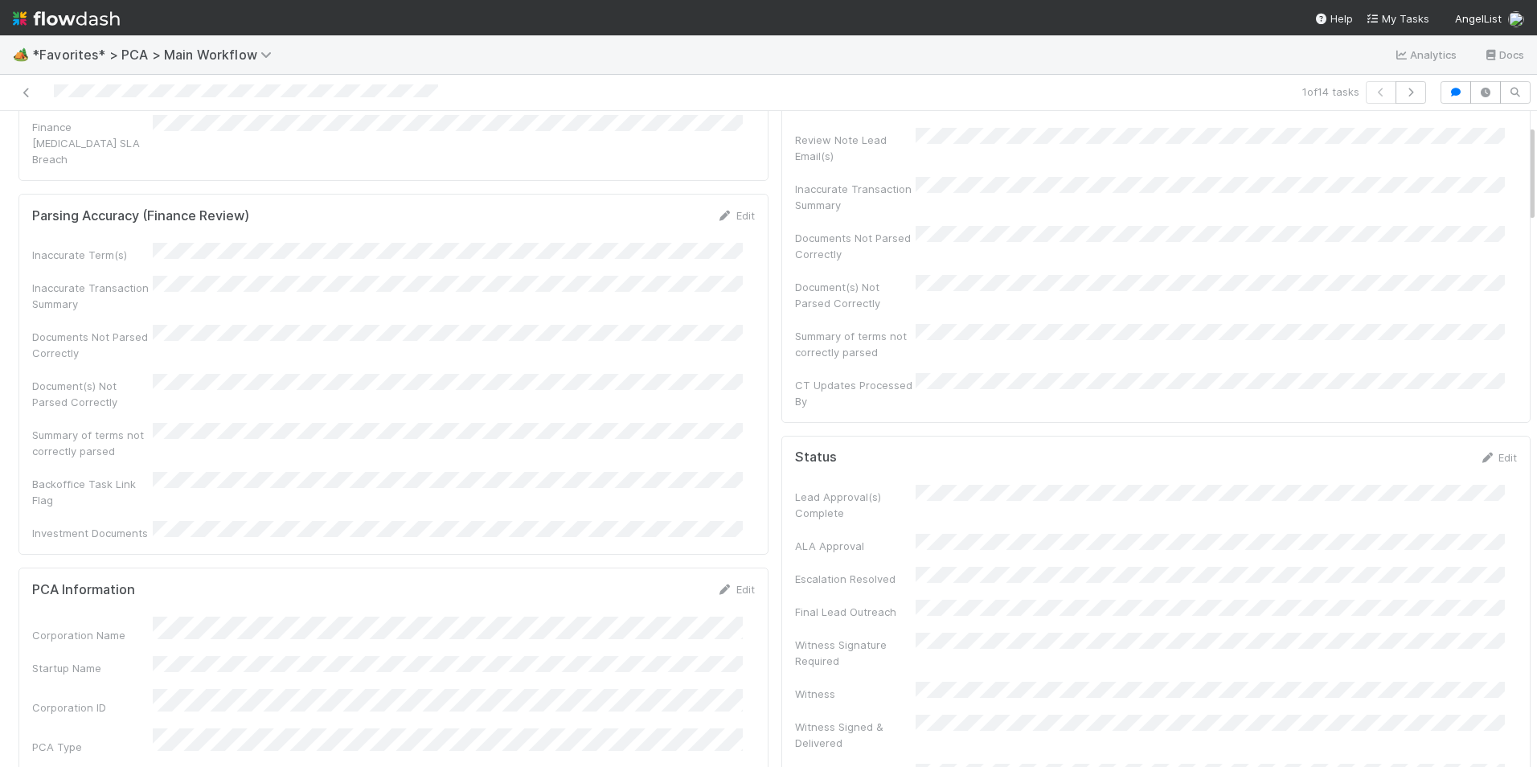
scroll to position [0, 0]
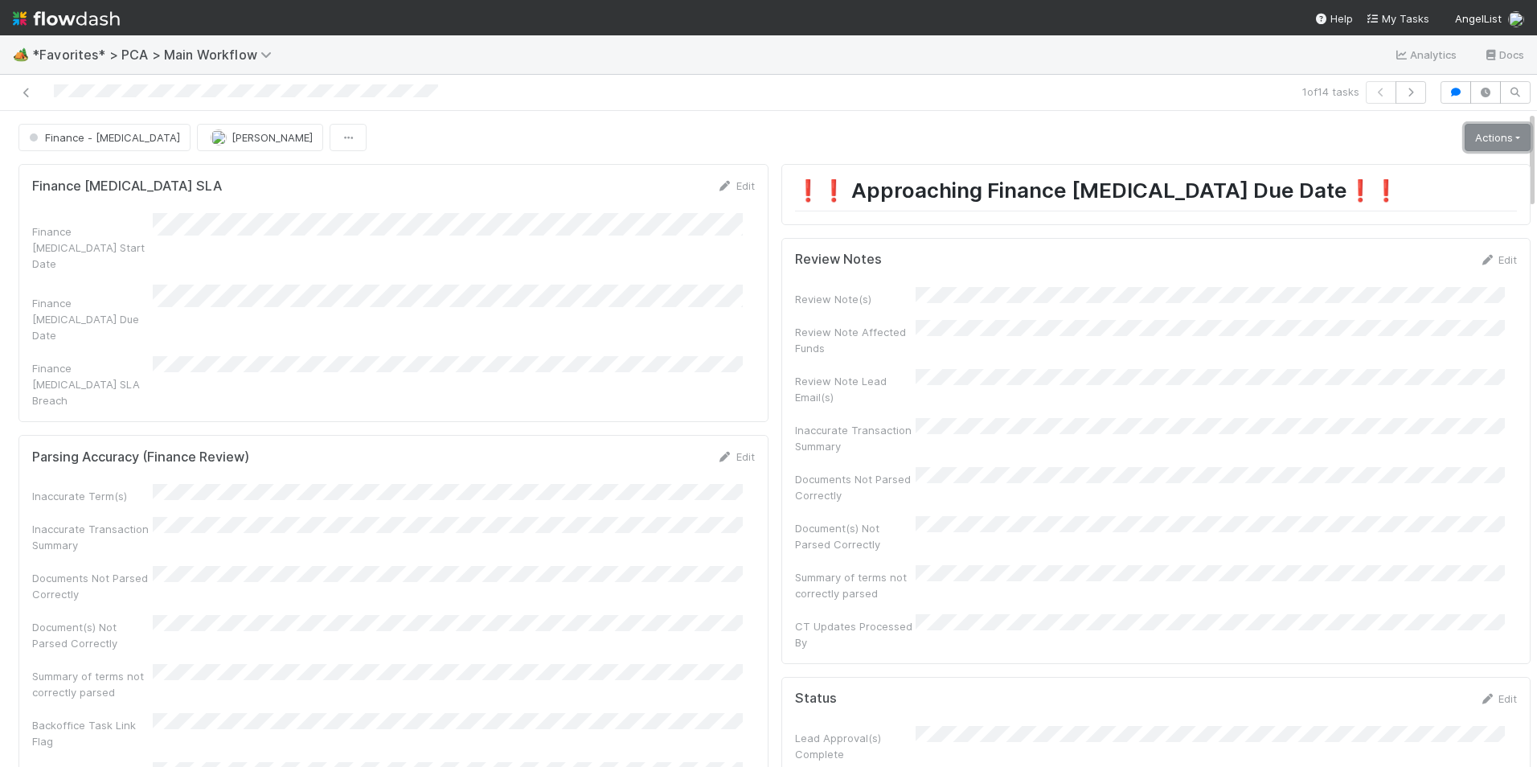
click at [1469, 133] on link "Actions" at bounding box center [1498, 137] width 66 height 27
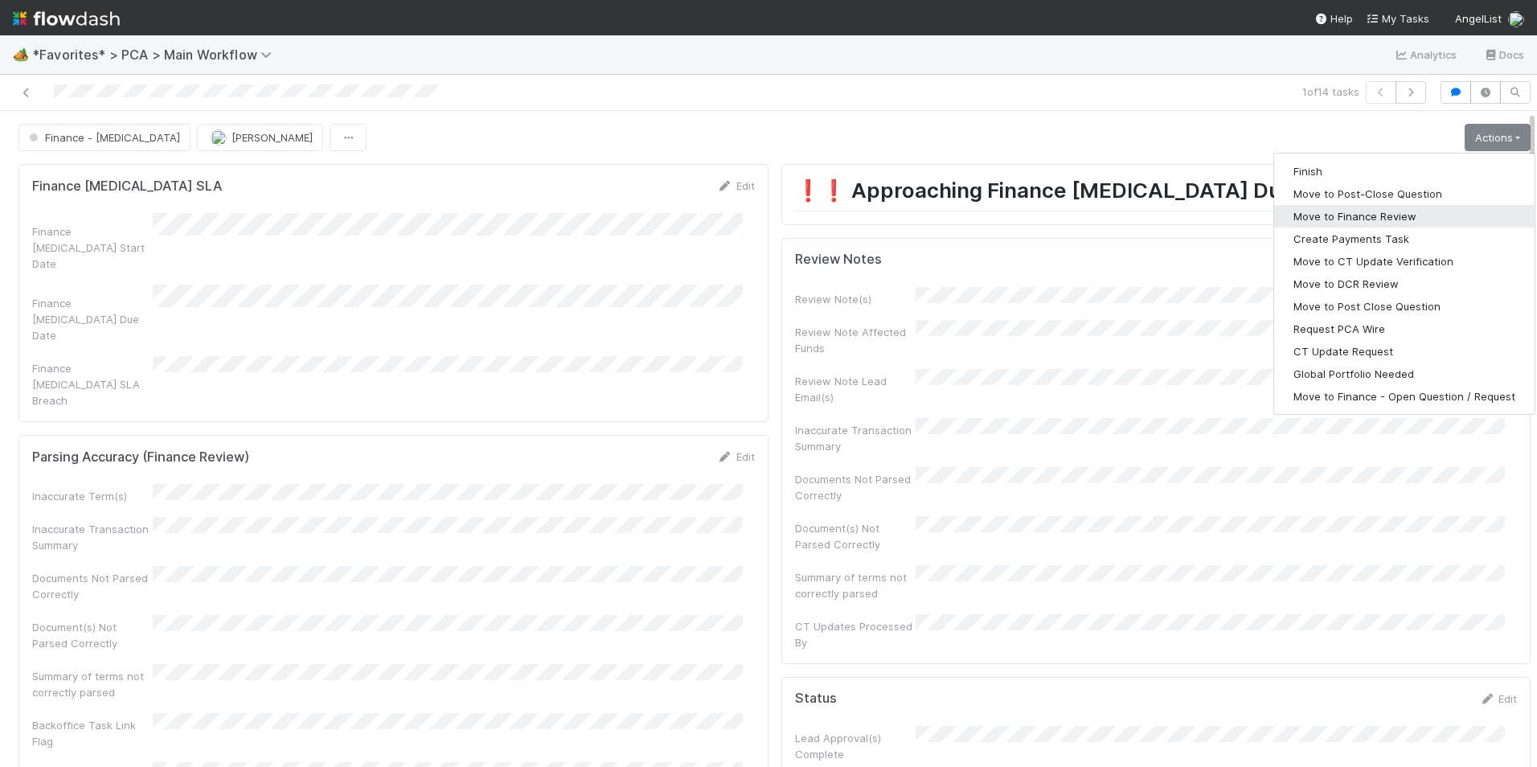
click at [1374, 220] on button "Move to Finance Review" at bounding box center [1404, 216] width 260 height 23
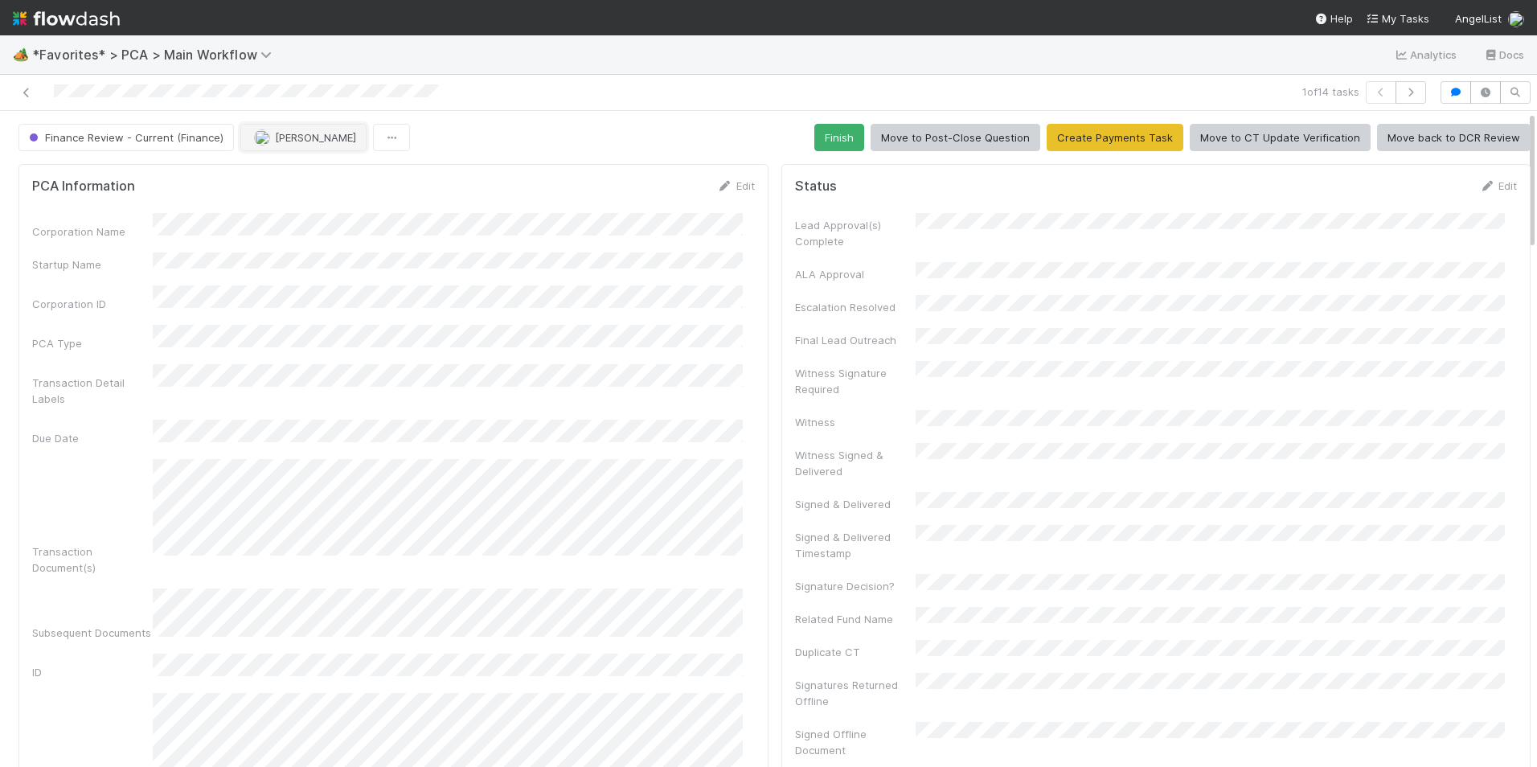
click at [293, 140] on span "[PERSON_NAME]" at bounding box center [315, 137] width 81 height 13
click at [345, 176] on div "[PERSON_NAME]" at bounding box center [343, 177] width 227 height 29
click at [27, 92] on icon at bounding box center [26, 93] width 16 height 10
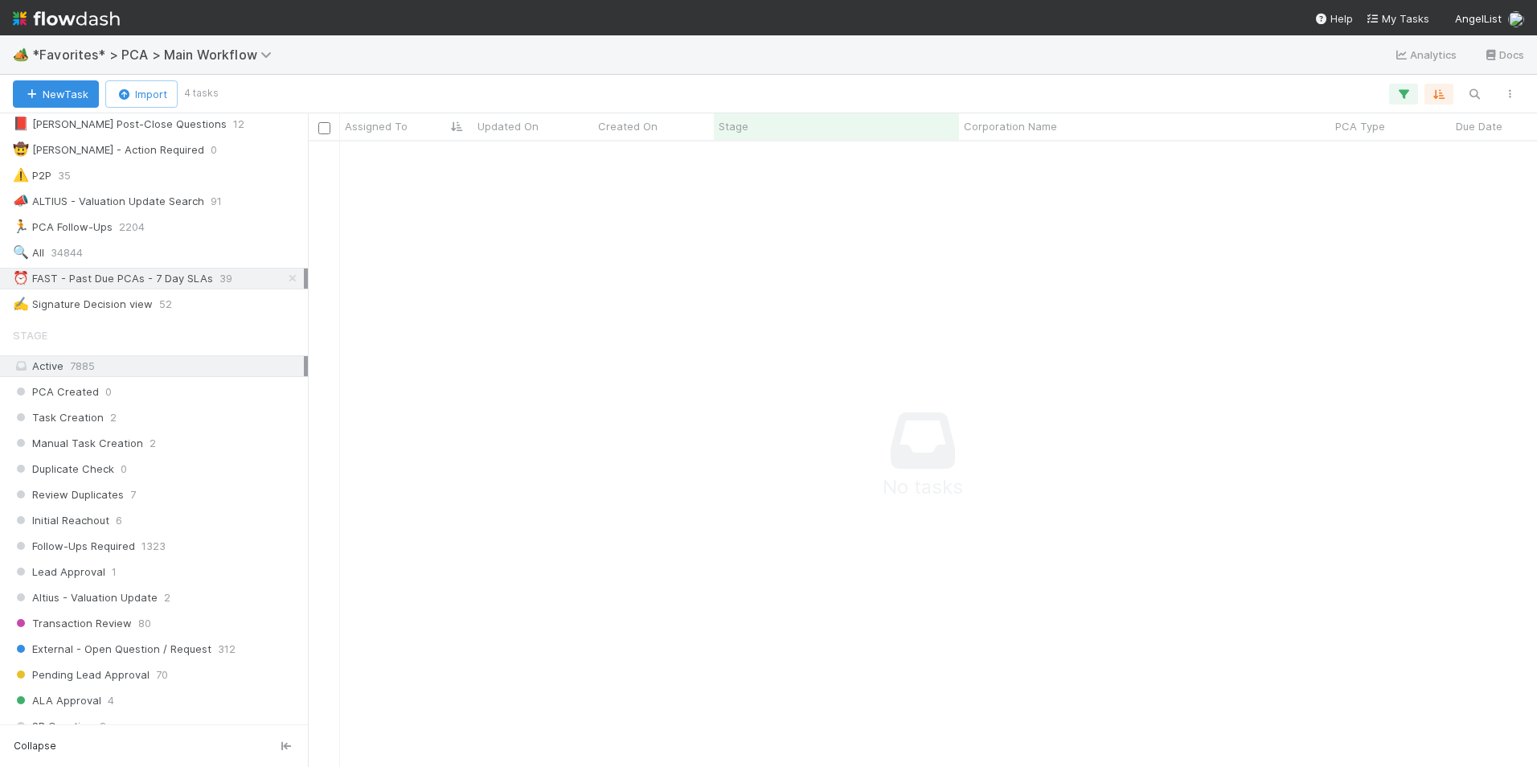
scroll to position [322, 0]
click at [226, 282] on span "39" at bounding box center [225, 280] width 13 height 20
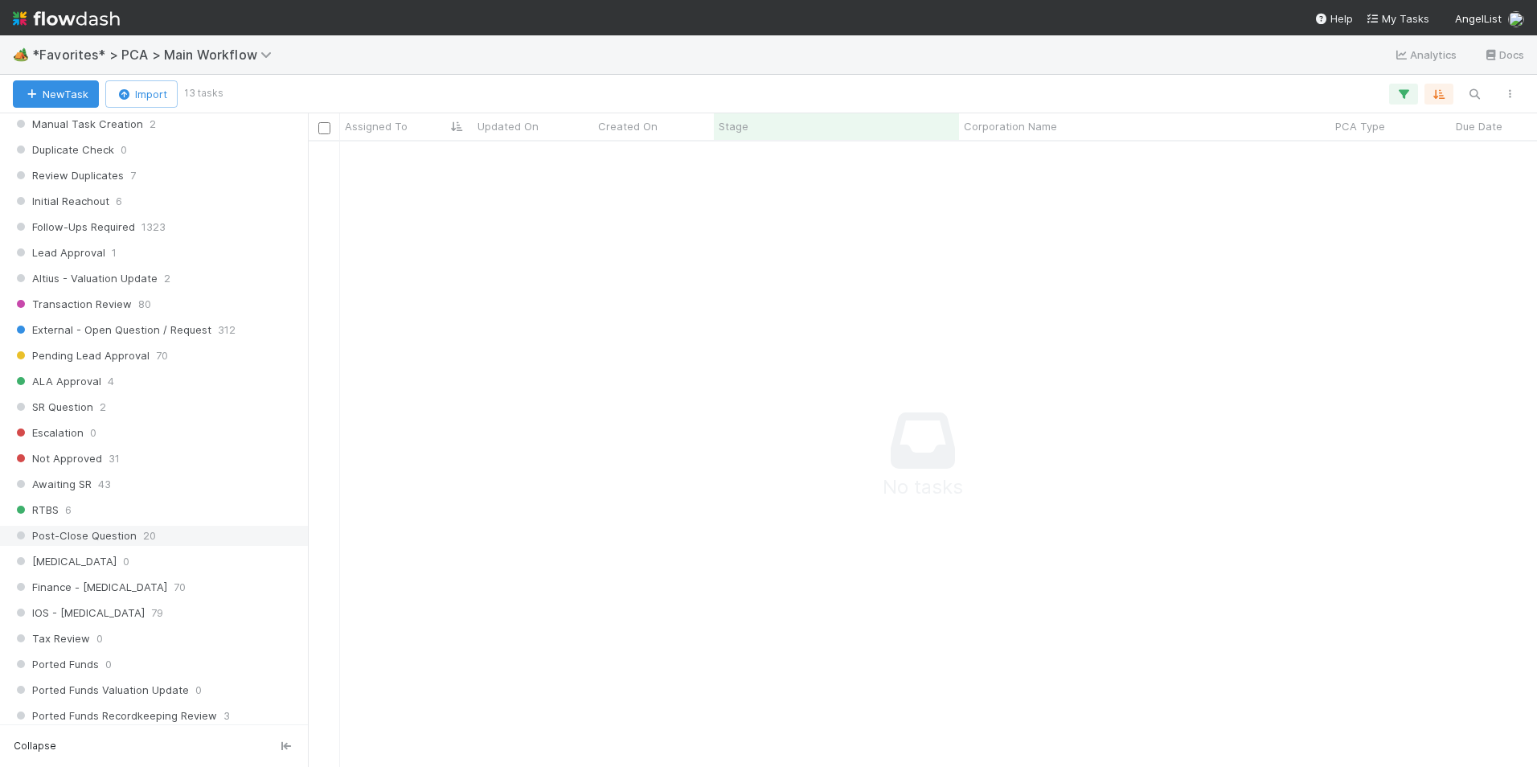
scroll to position [884, 0]
